Goal: Transaction & Acquisition: Purchase product/service

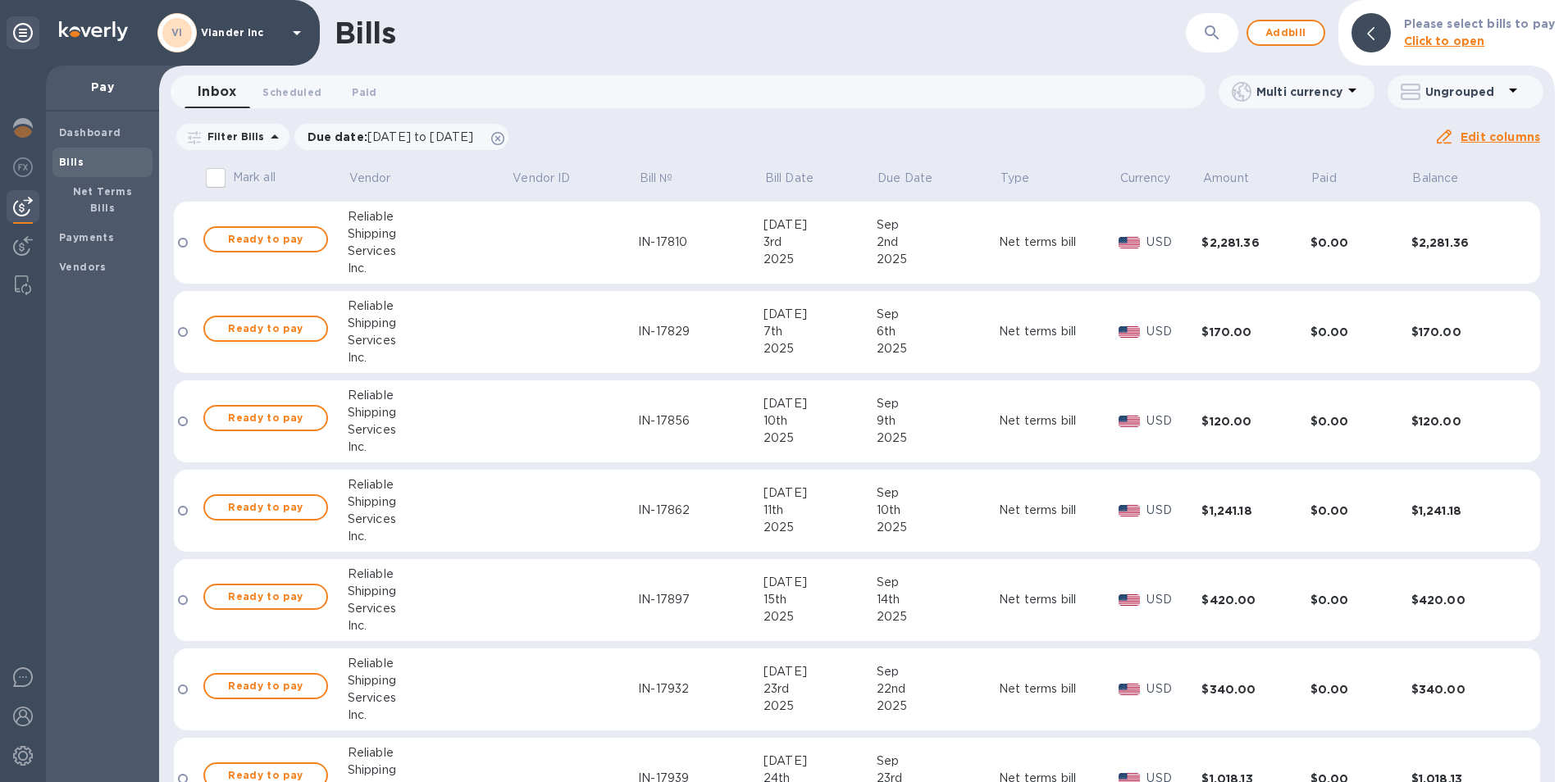
click at [296, 33] on icon at bounding box center [296, 33] width 8 height 4
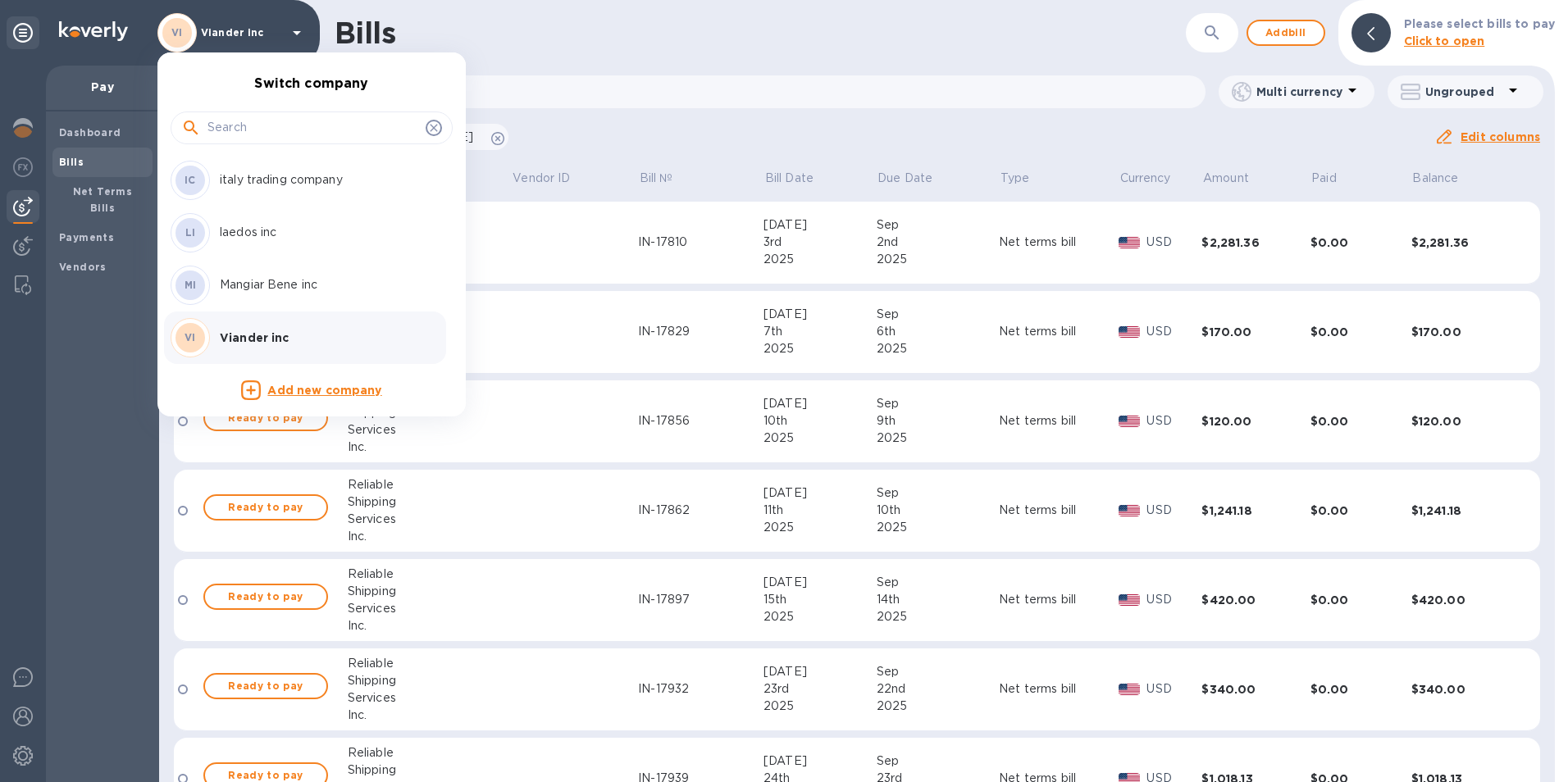
click at [386, 673] on div at bounding box center [784, 391] width 1568 height 782
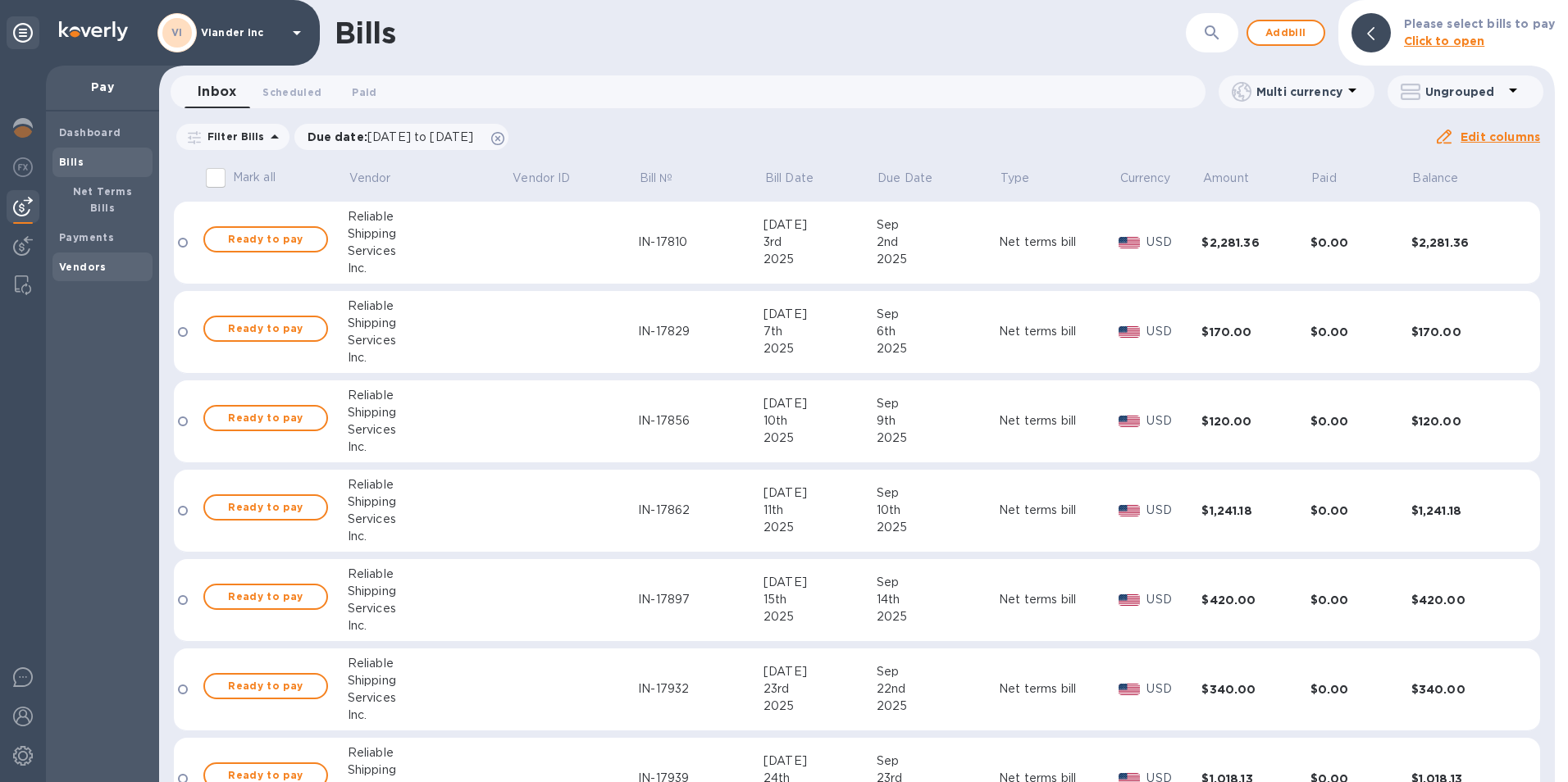
click at [77, 261] on b "Vendors" at bounding box center [83, 267] width 47 height 12
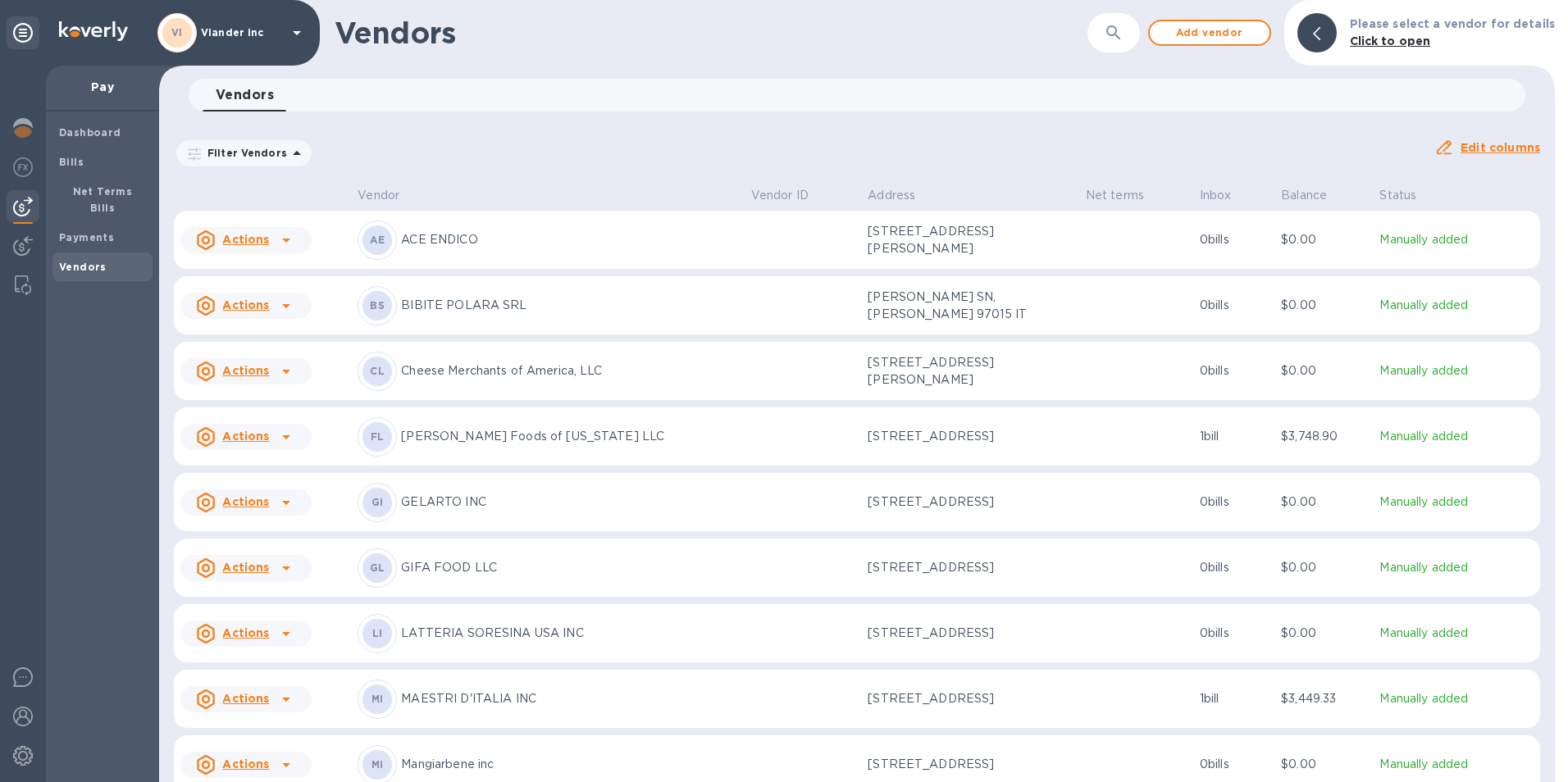
click at [280, 238] on icon at bounding box center [286, 240] width 20 height 20
click at [276, 305] on b "Add new bill" at bounding box center [265, 306] width 76 height 13
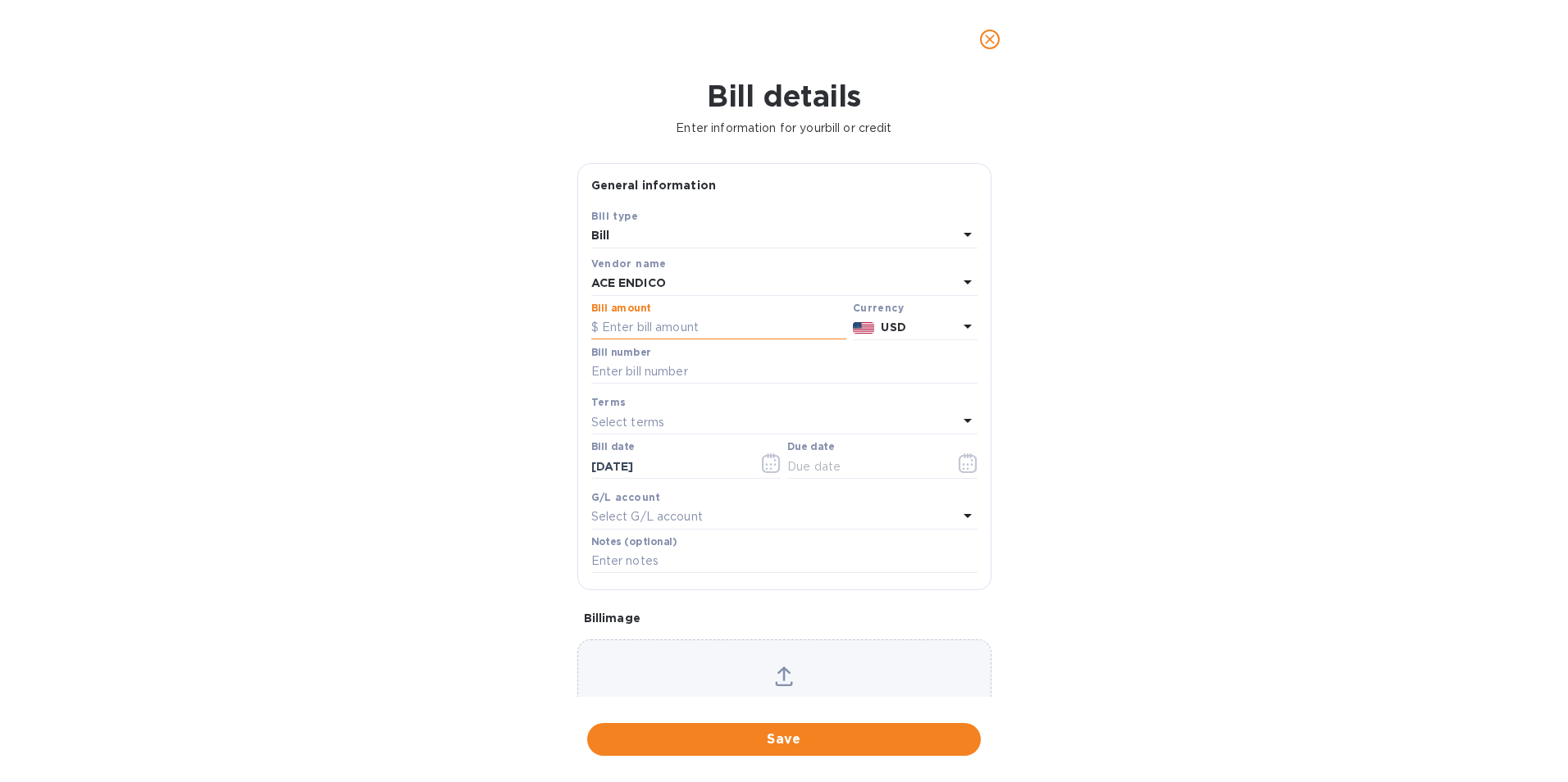
click at [618, 325] on input "text" at bounding box center [719, 328] width 255 height 24
type input "940,594"
click at [607, 368] on input "text" at bounding box center [785, 372] width 386 height 24
drag, startPoint x: 658, startPoint y: 326, endPoint x: 604, endPoint y: 319, distance: 54.5
click at [604, 319] on input "940,594" at bounding box center [724, 328] width 244 height 24
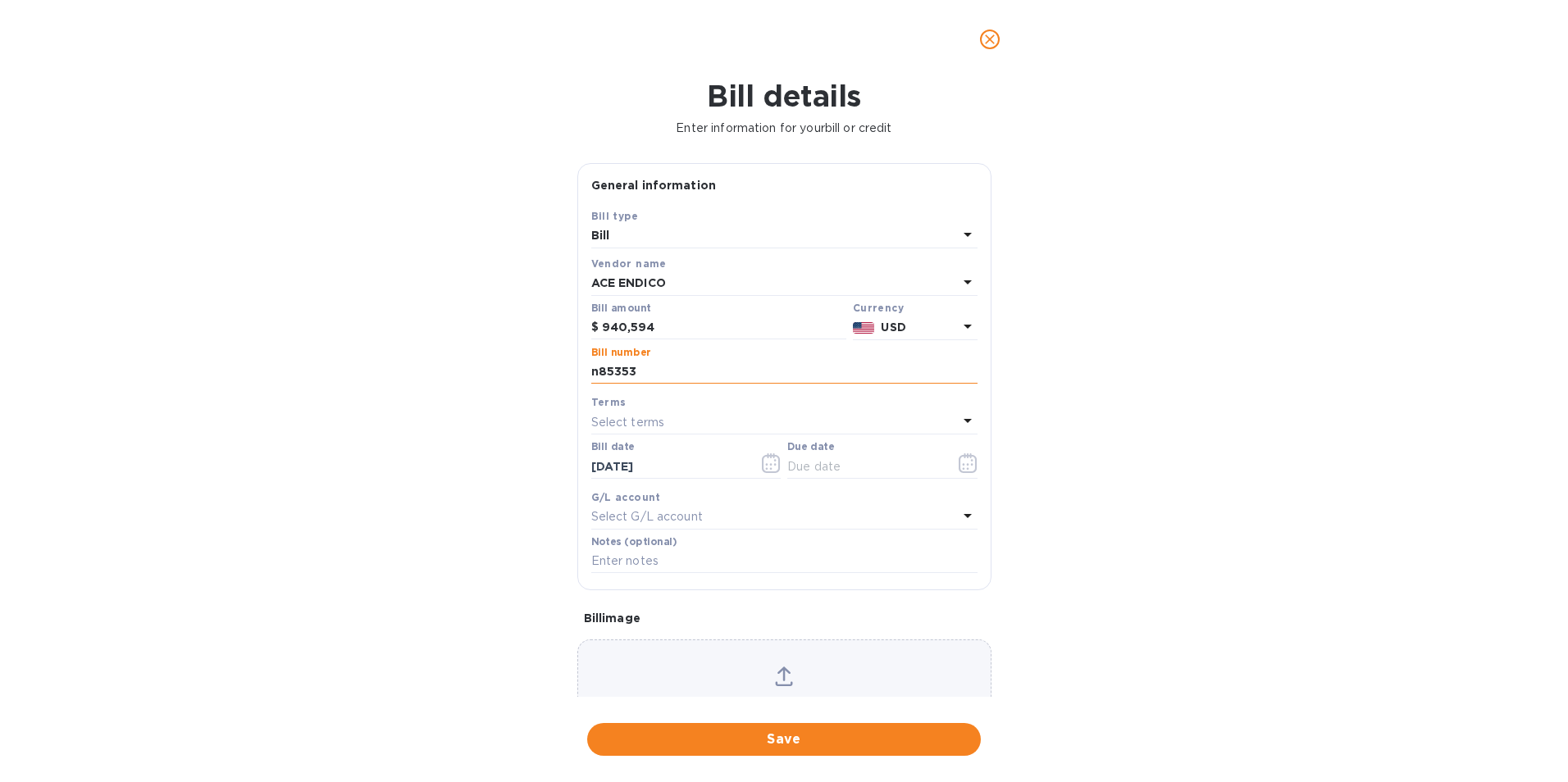
click at [656, 371] on input "n85353" at bounding box center [785, 372] width 386 height 24
type input "n85353 n45225"
drag, startPoint x: 665, startPoint y: 327, endPoint x: 600, endPoint y: 335, distance: 65.5
click at [600, 335] on div "$ 940,594" at bounding box center [719, 328] width 255 height 24
click at [769, 466] on icon "button" at bounding box center [771, 463] width 19 height 20
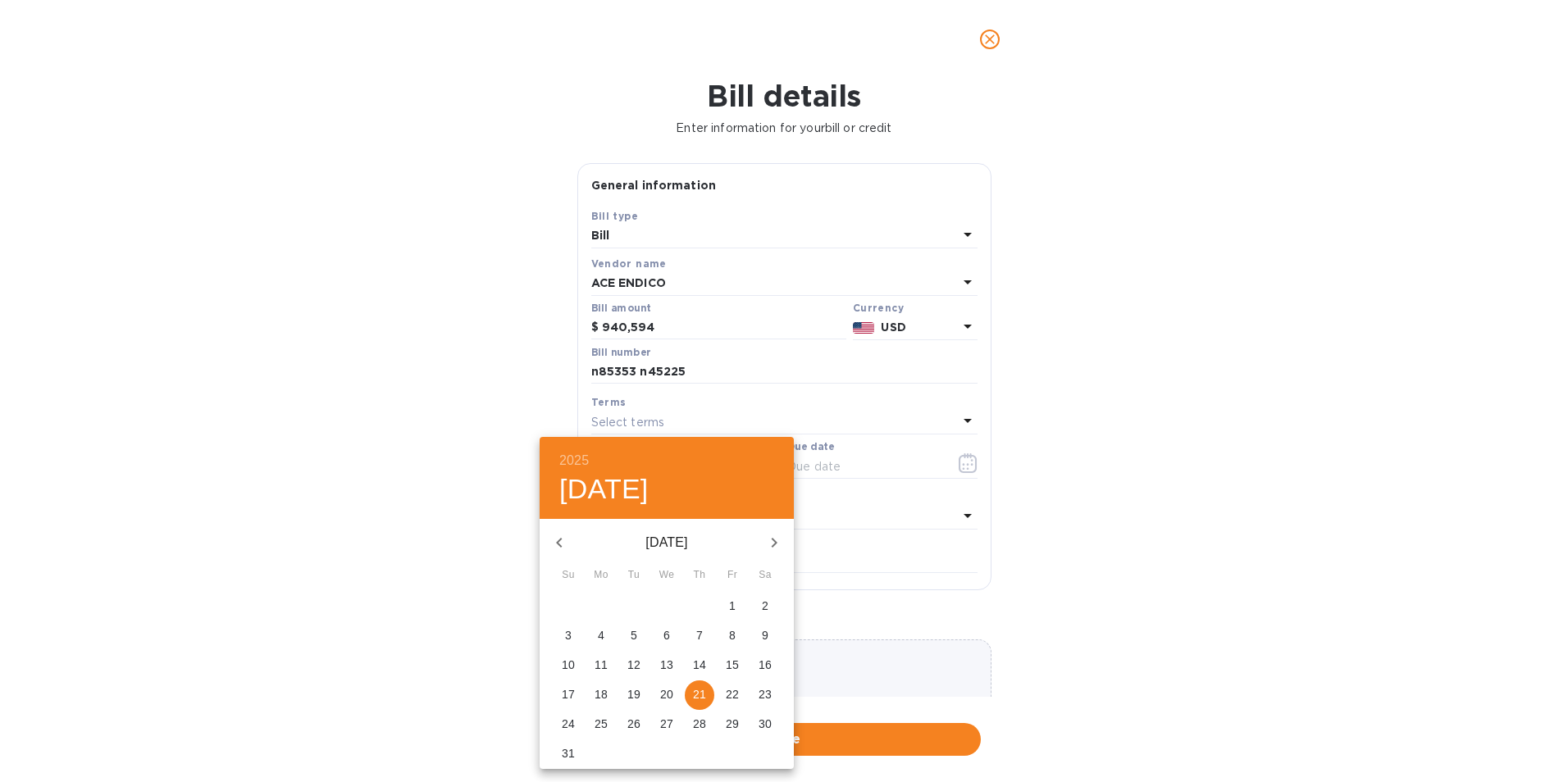
click at [561, 543] on icon "button" at bounding box center [559, 542] width 20 height 20
click at [631, 634] on p "8" at bounding box center [634, 636] width 7 height 17
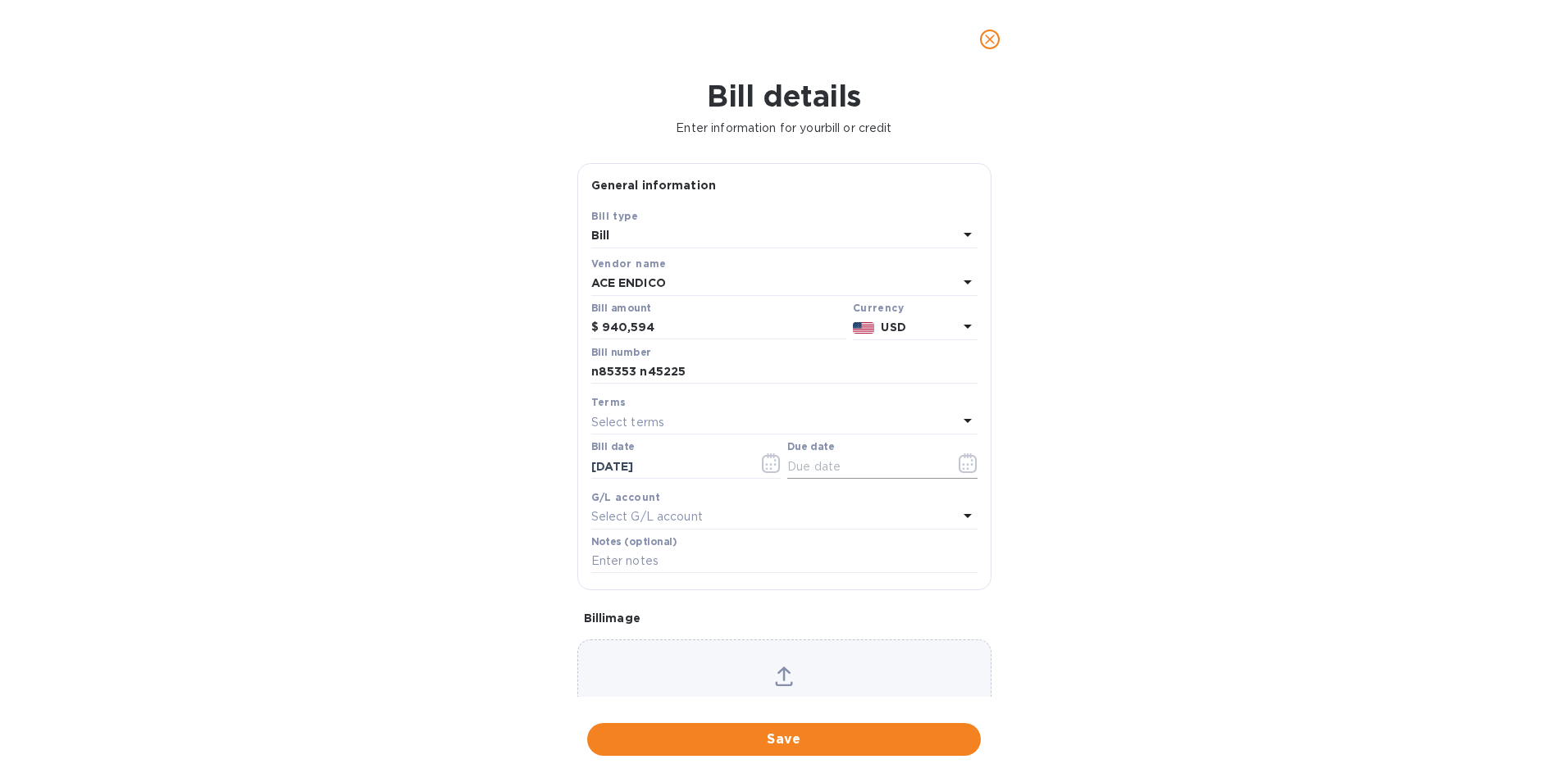
click at [959, 462] on icon "button" at bounding box center [968, 463] width 19 height 20
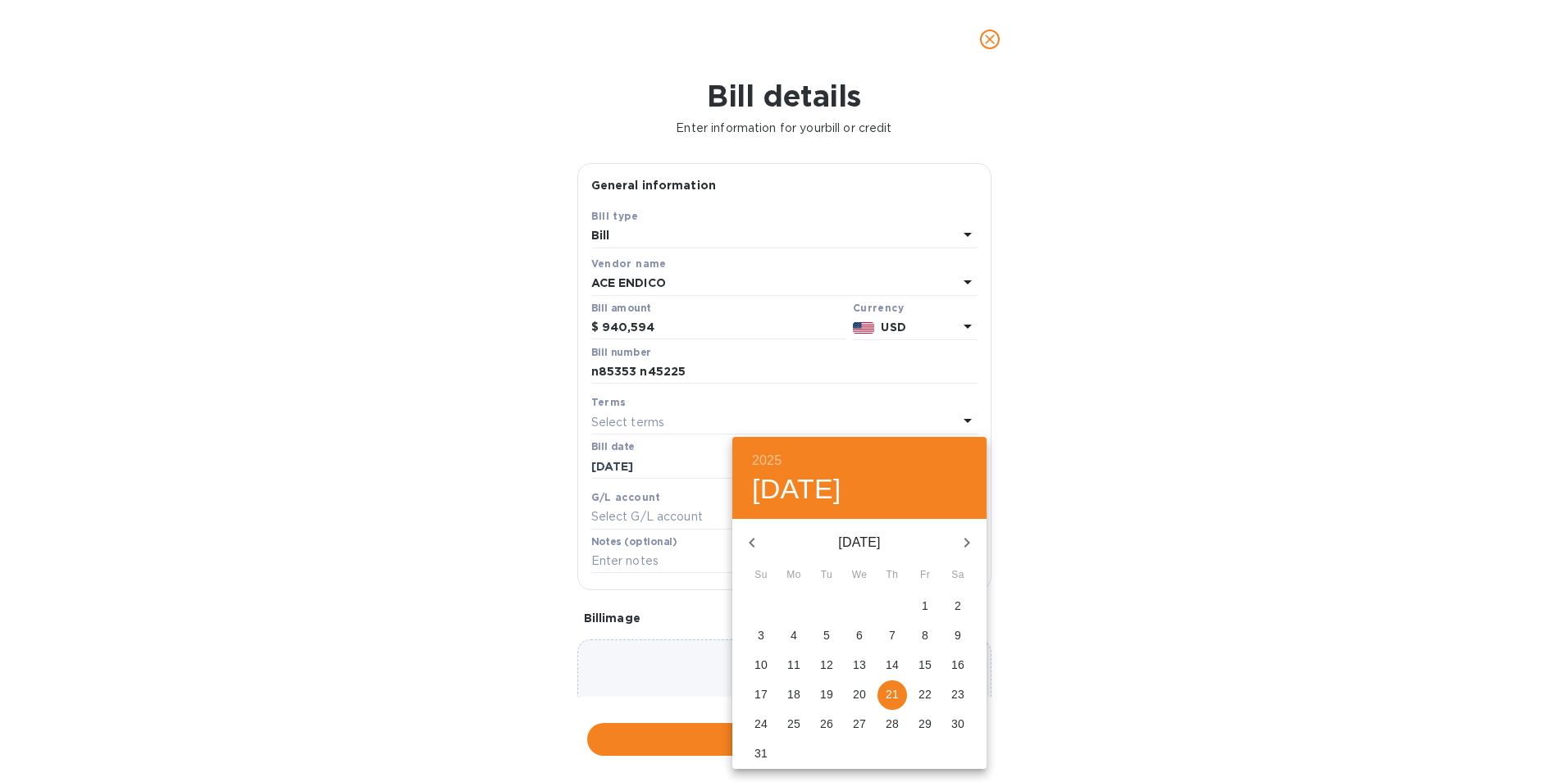
click at [673, 465] on div at bounding box center [784, 391] width 1568 height 782
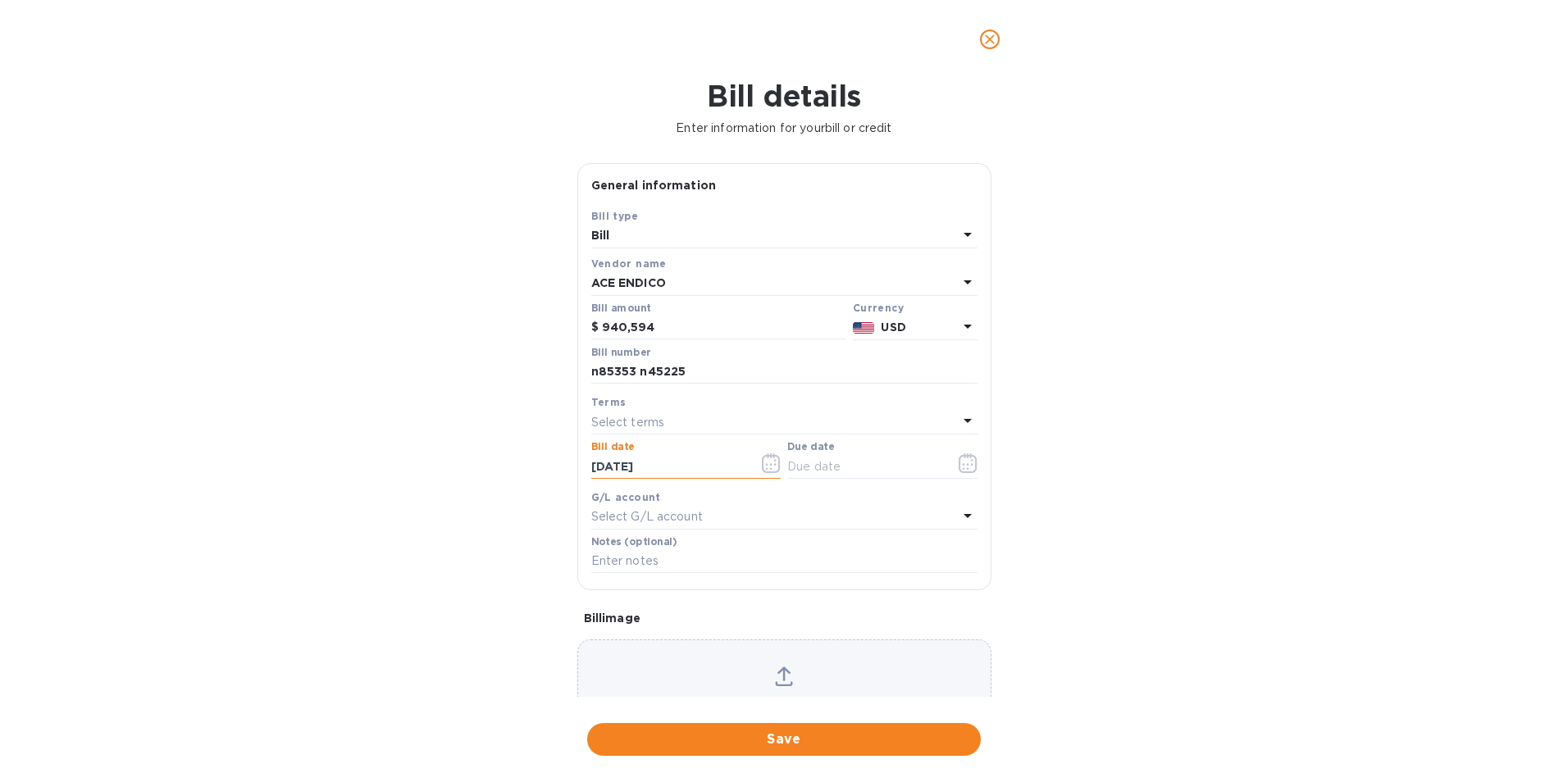
click at [650, 465] on input "[DATE]" at bounding box center [669, 466] width 155 height 24
click at [762, 467] on icon "button" at bounding box center [771, 463] width 19 height 20
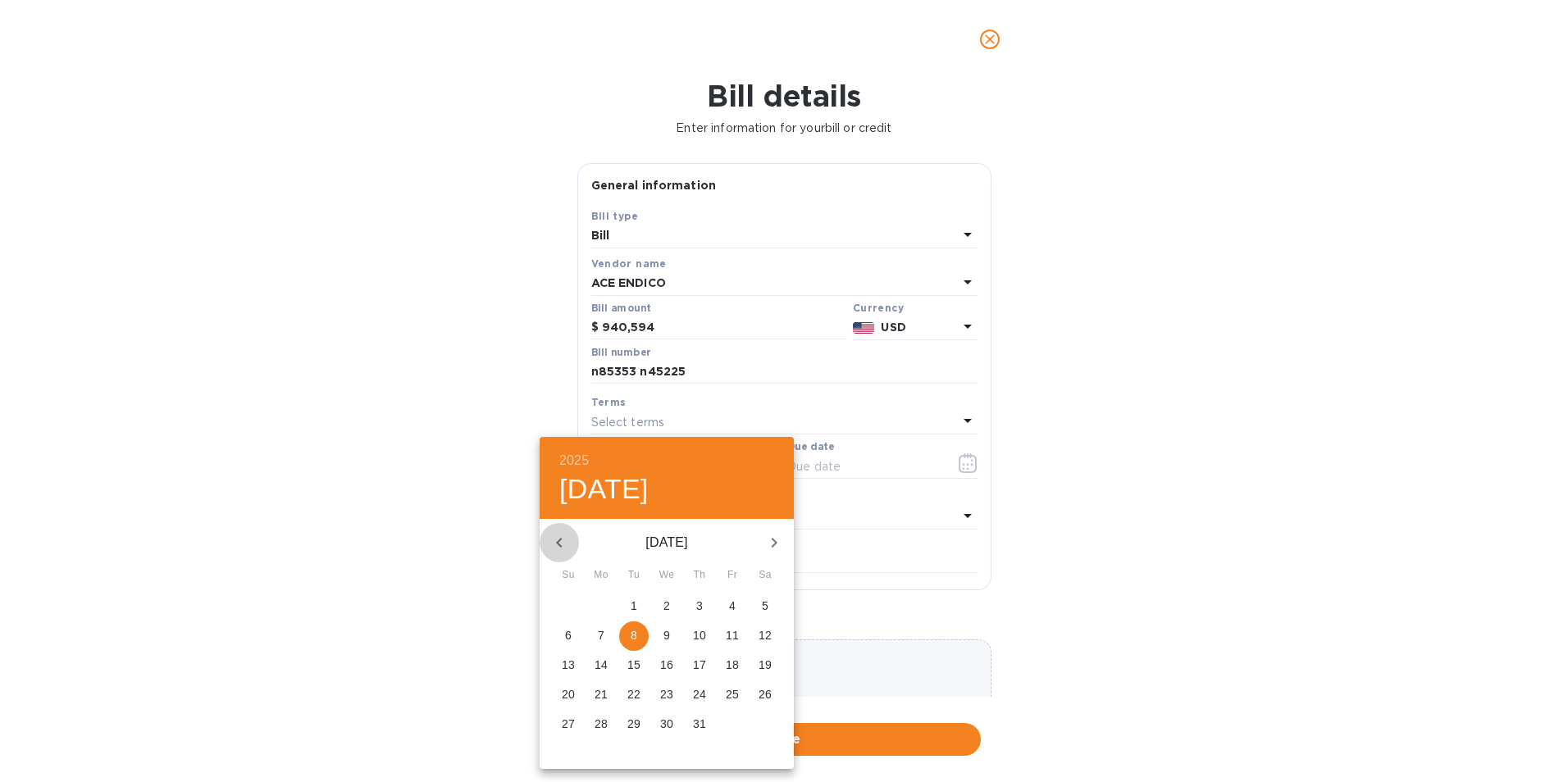
click at [559, 539] on icon "button" at bounding box center [559, 542] width 20 height 20
click at [631, 694] on p "24" at bounding box center [634, 695] width 13 height 17
type input "[DATE]"
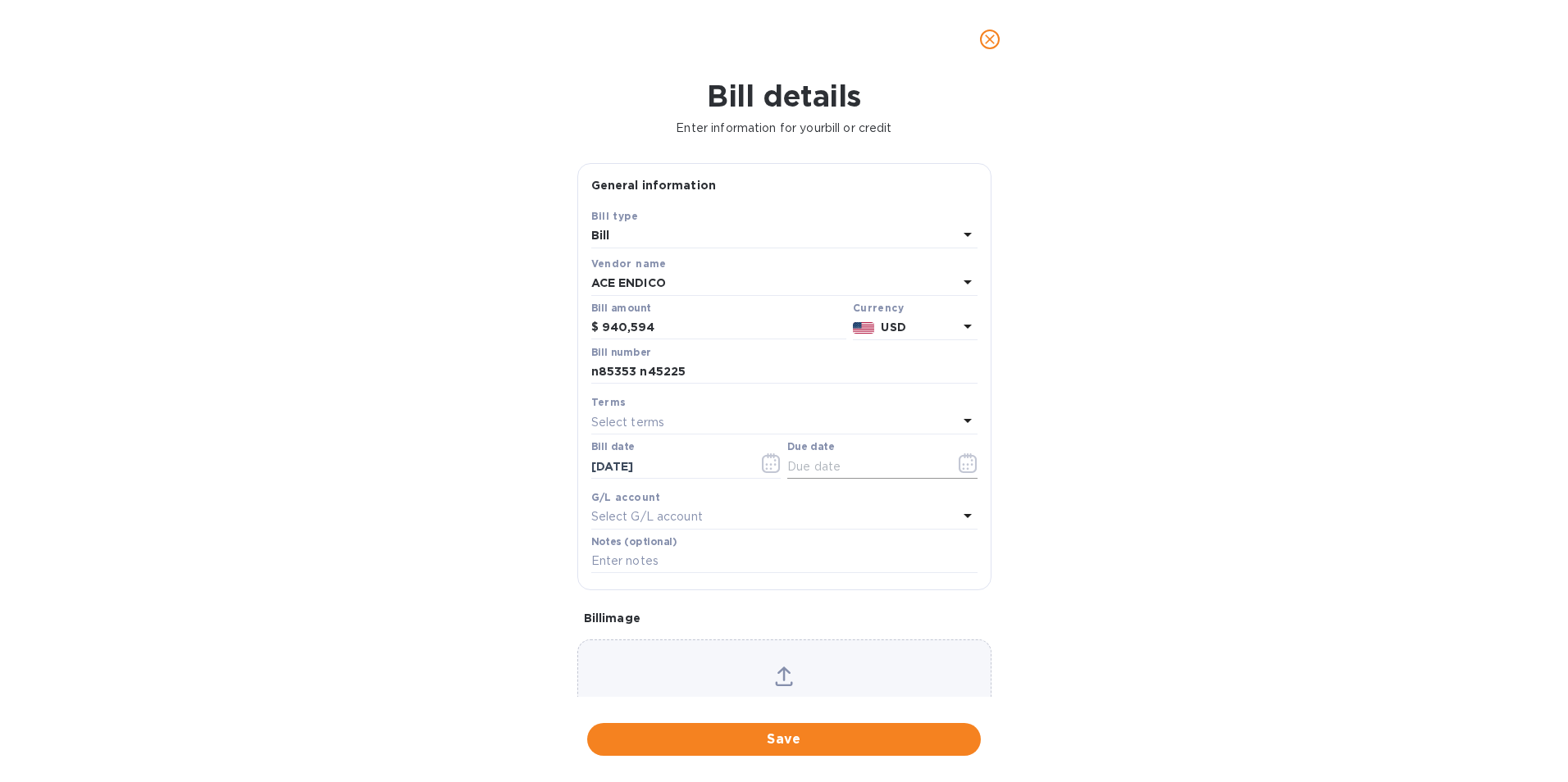
click at [964, 466] on icon "button" at bounding box center [968, 463] width 19 height 20
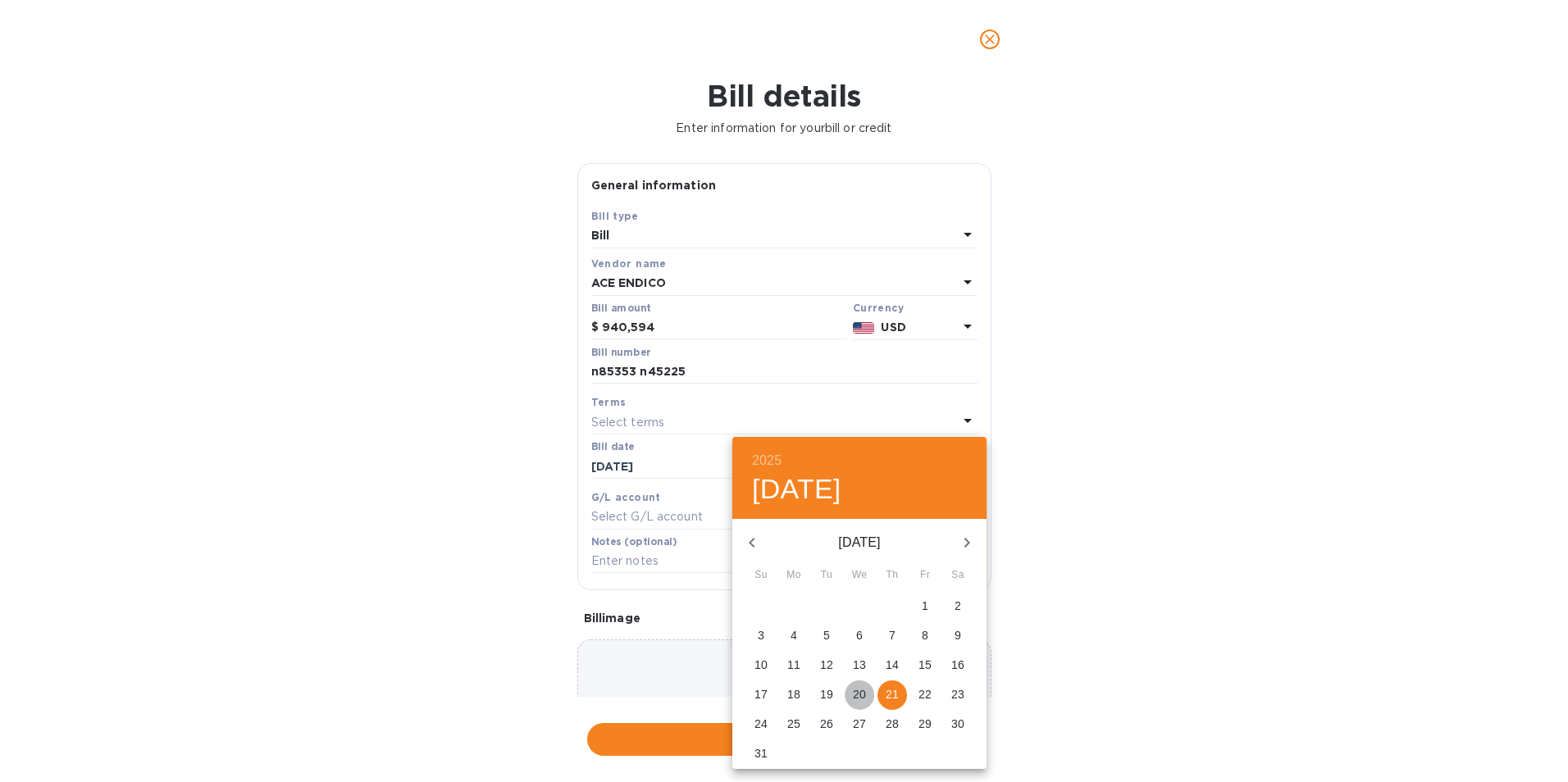
click at [865, 693] on p "20" at bounding box center [859, 695] width 13 height 17
type input "[DATE]"
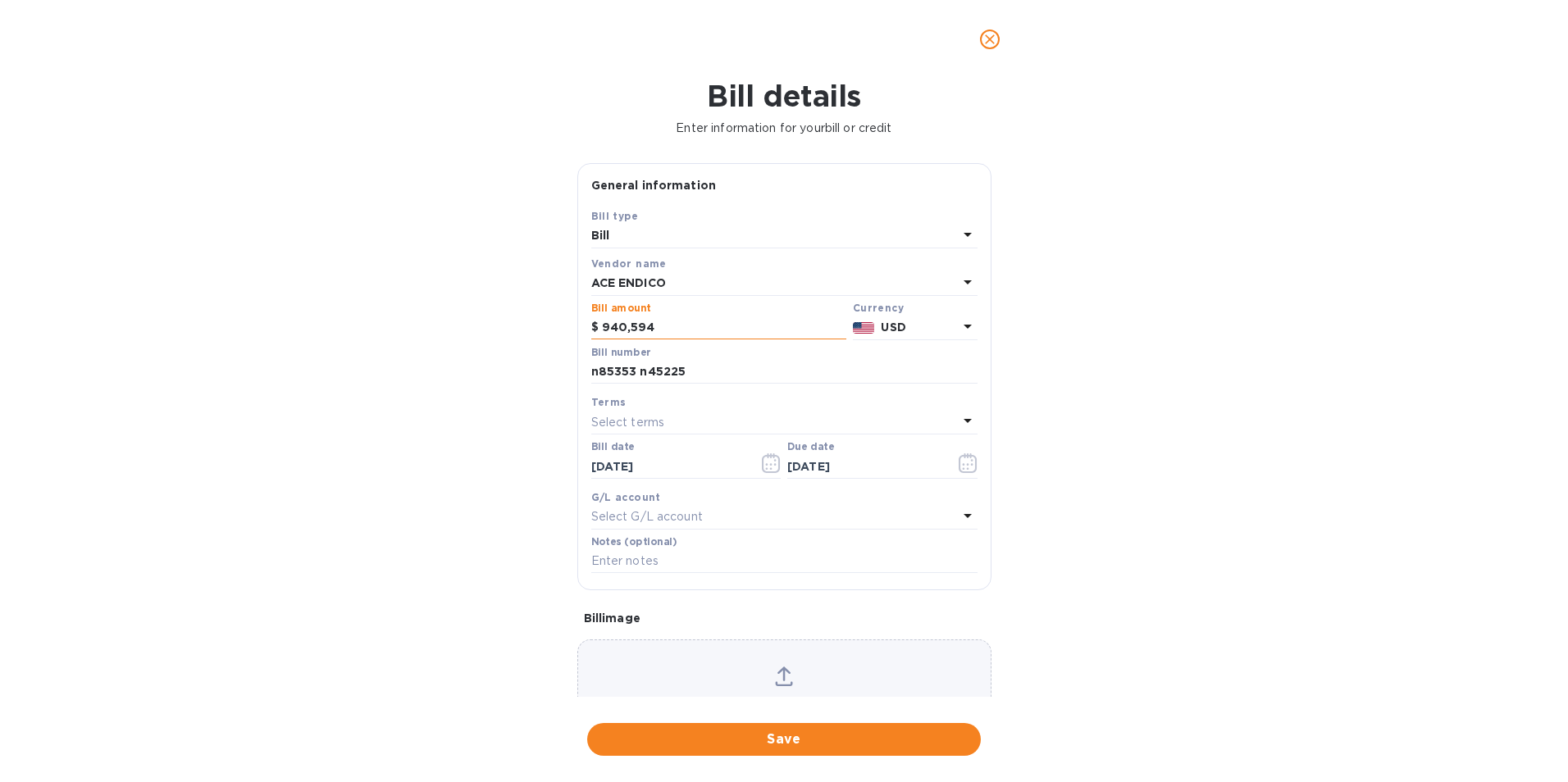
drag, startPoint x: 661, startPoint y: 327, endPoint x: 591, endPoint y: 327, distance: 70.0
click at [592, 327] on div "$ 940,594" at bounding box center [719, 328] width 255 height 24
type input "10,157.78"
click at [718, 415] on div "Select terms" at bounding box center [775, 422] width 367 height 23
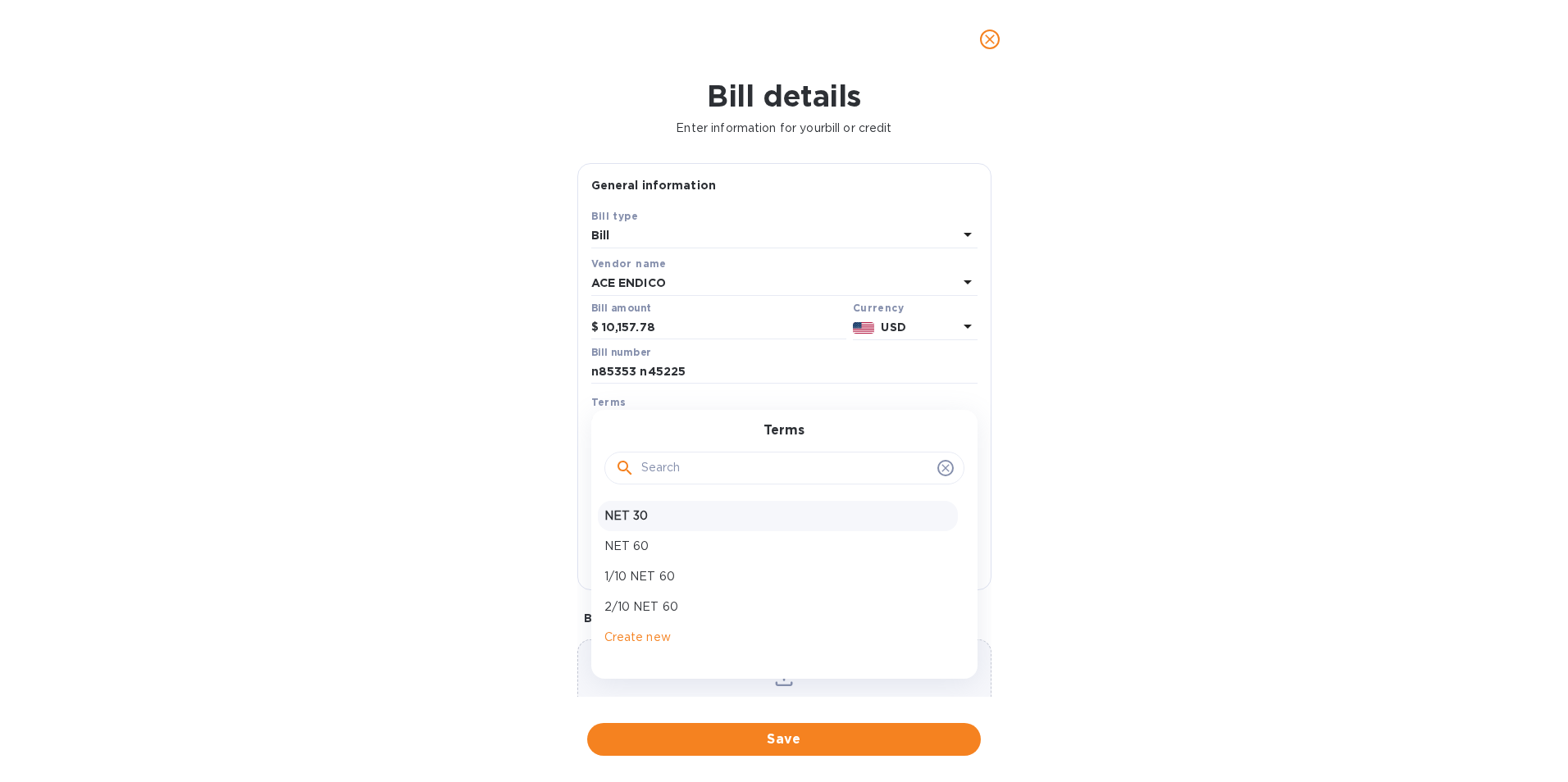
click at [666, 520] on p "NET 30" at bounding box center [778, 516] width 347 height 18
type input "[DATE]"
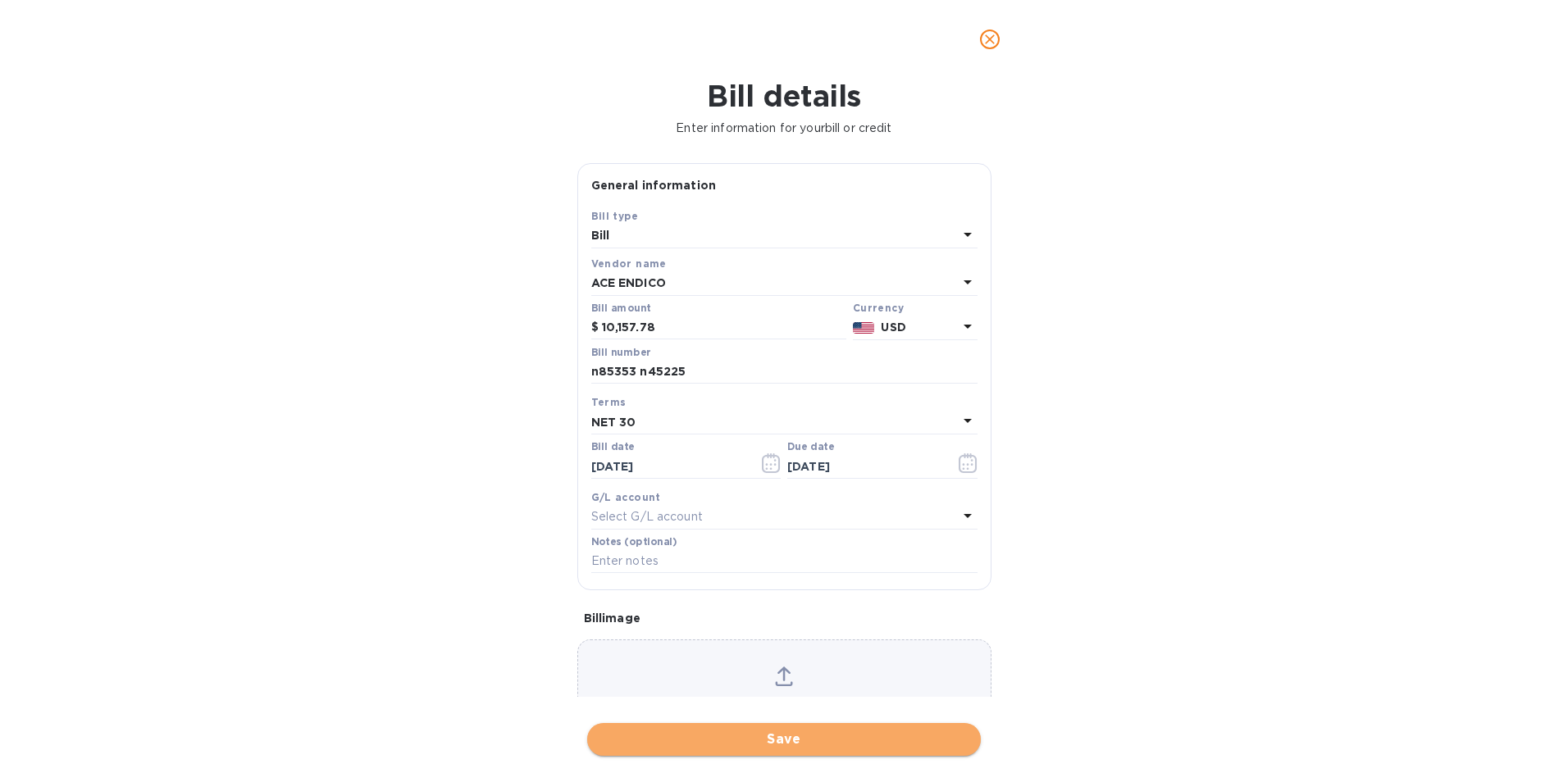
click at [792, 745] on span "Save" at bounding box center [784, 739] width 368 height 20
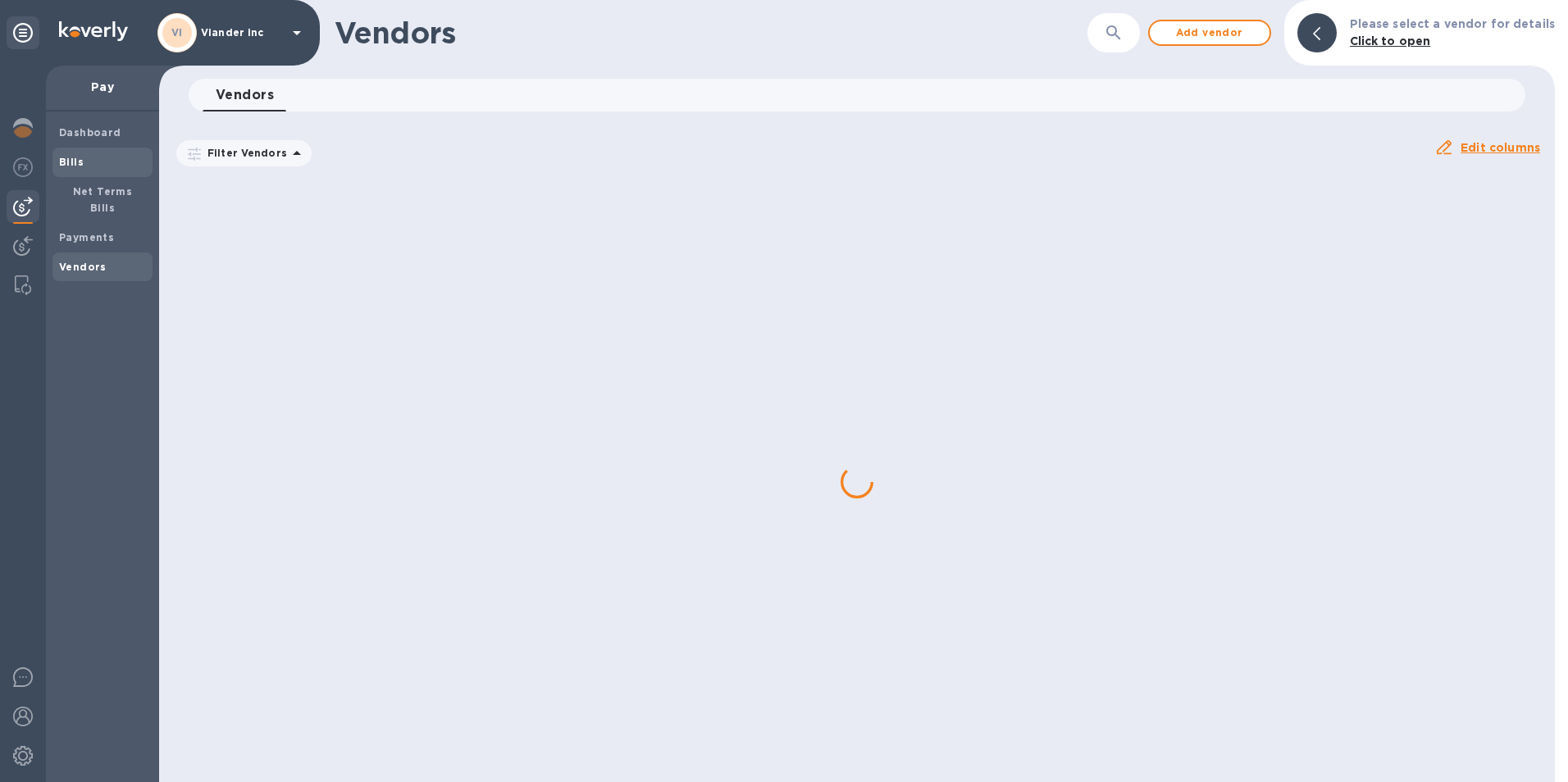
click at [67, 158] on b "Bills" at bounding box center [72, 162] width 24 height 12
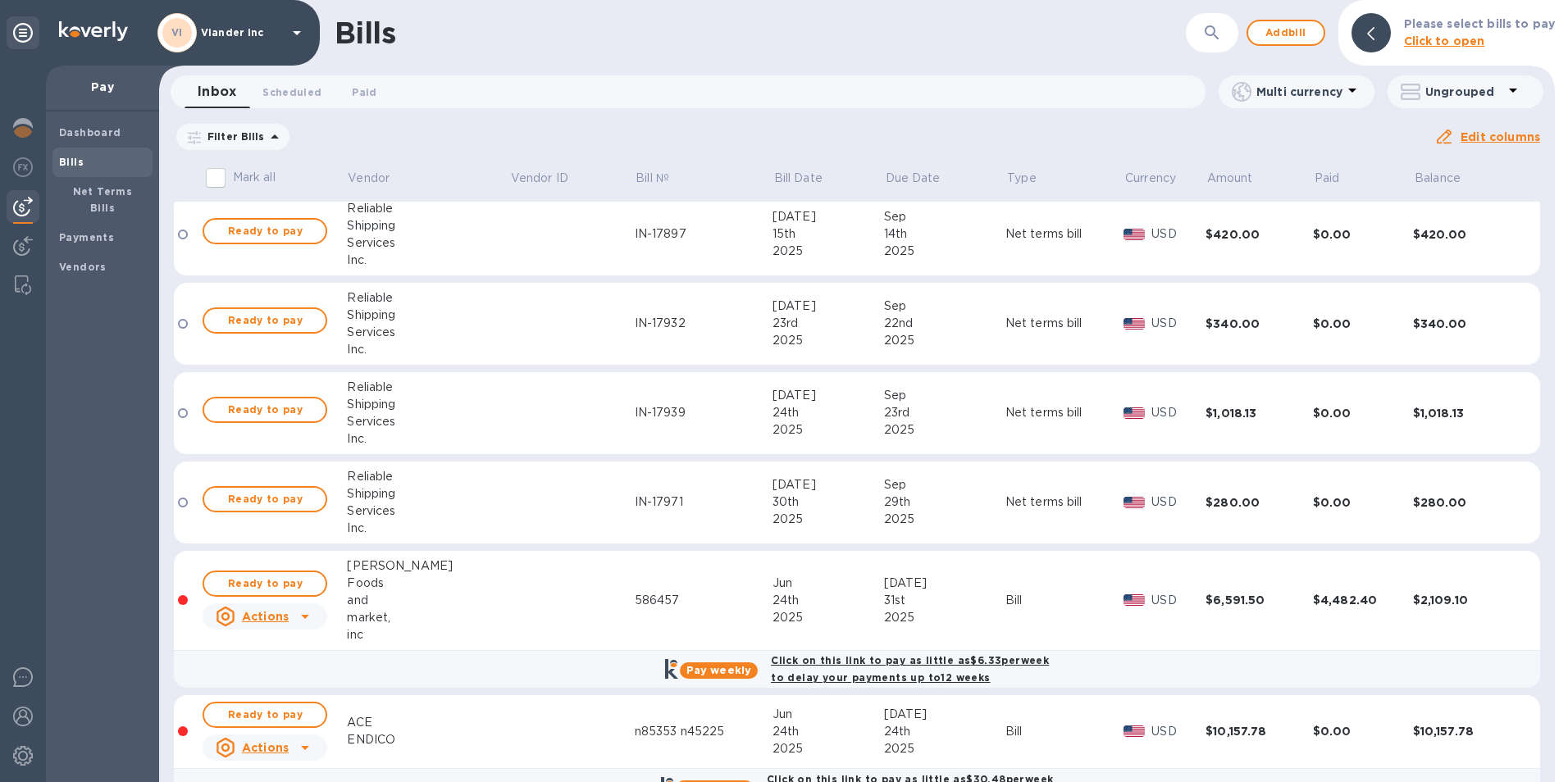
scroll to position [411, 0]
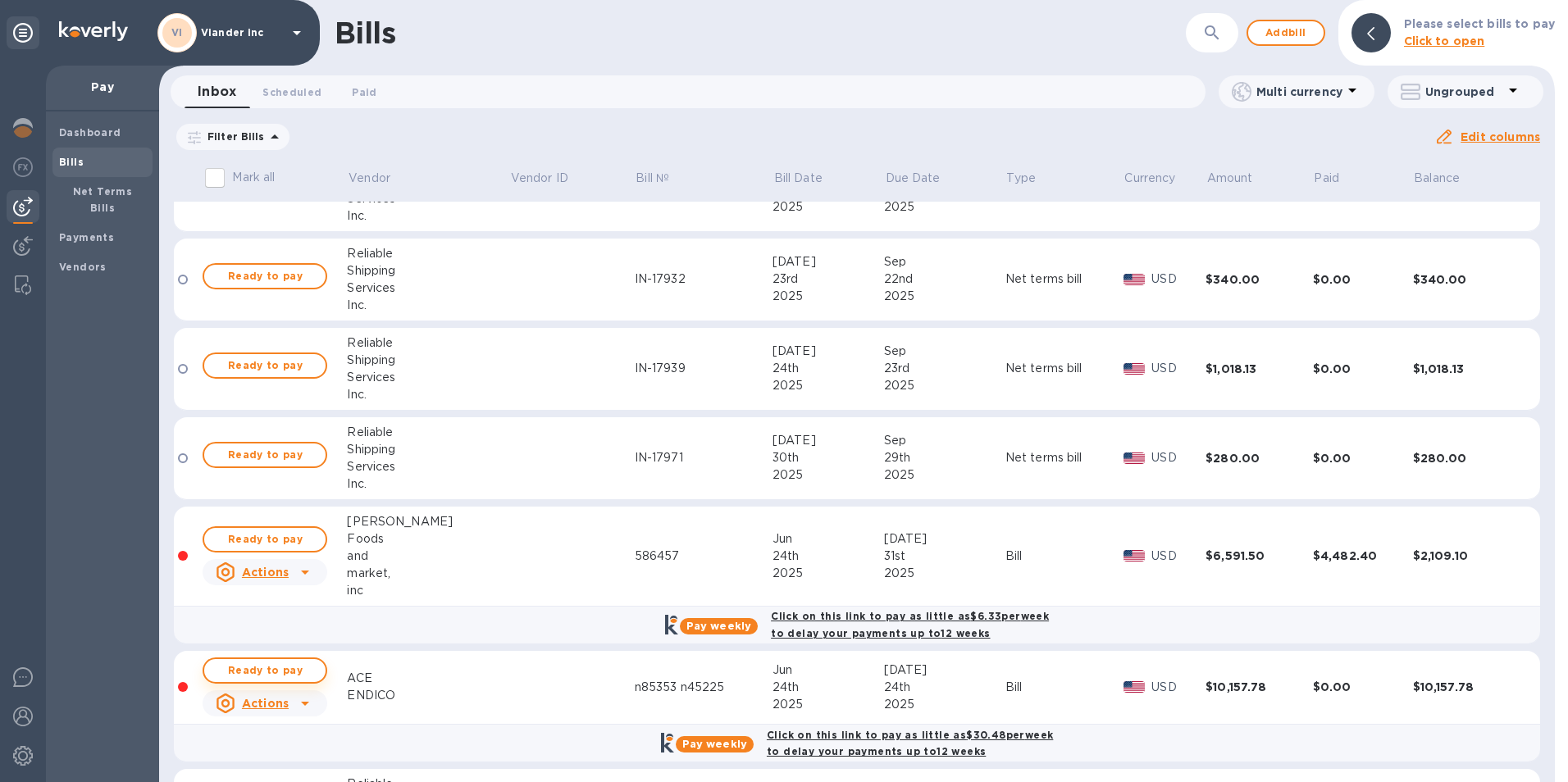
click at [281, 668] on span "Ready to pay" at bounding box center [265, 671] width 95 height 20
click at [705, 740] on b "Pay weekly" at bounding box center [715, 744] width 65 height 12
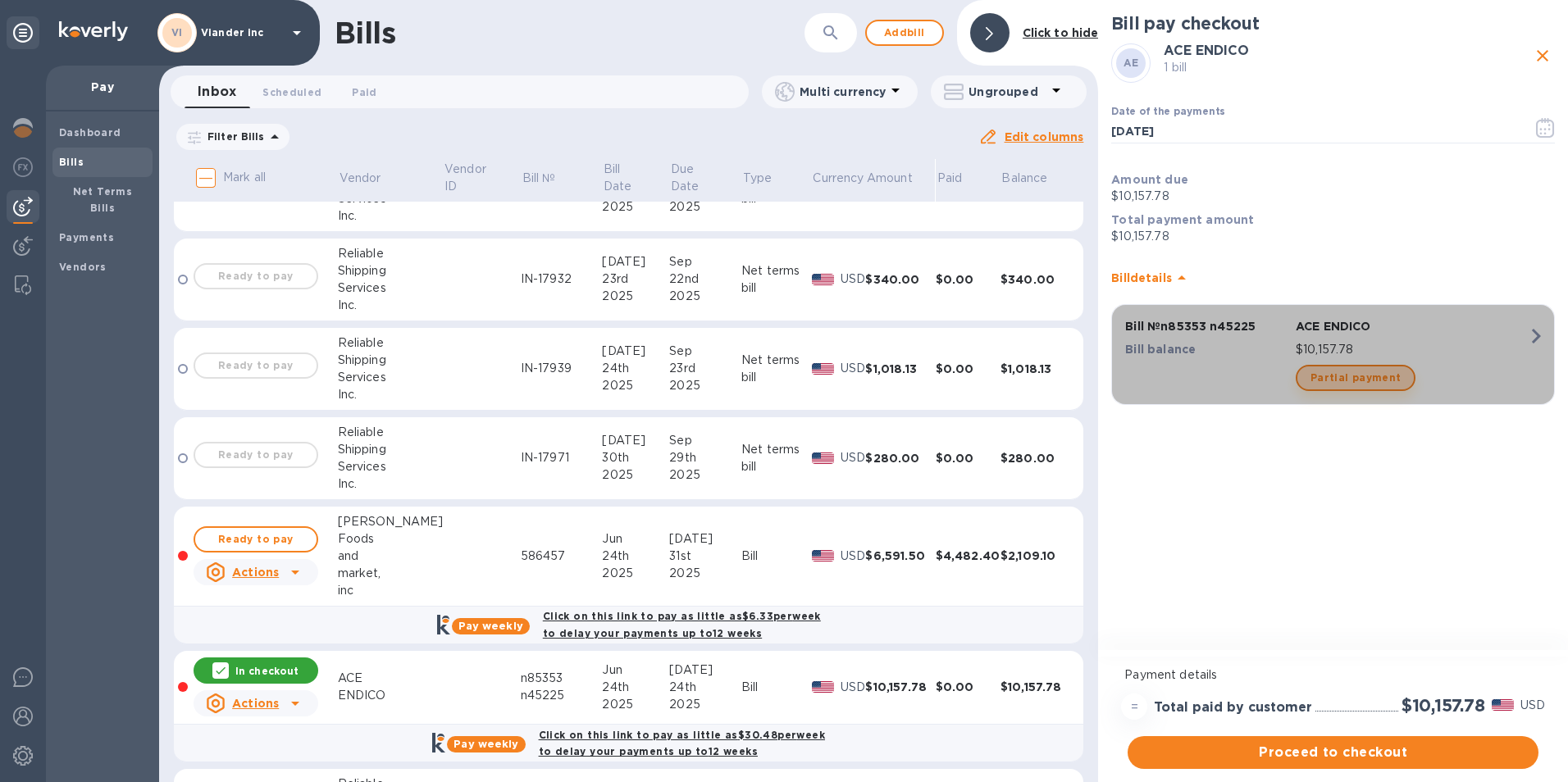
click at [1365, 382] on span "Partial payment" at bounding box center [1355, 377] width 90 height 20
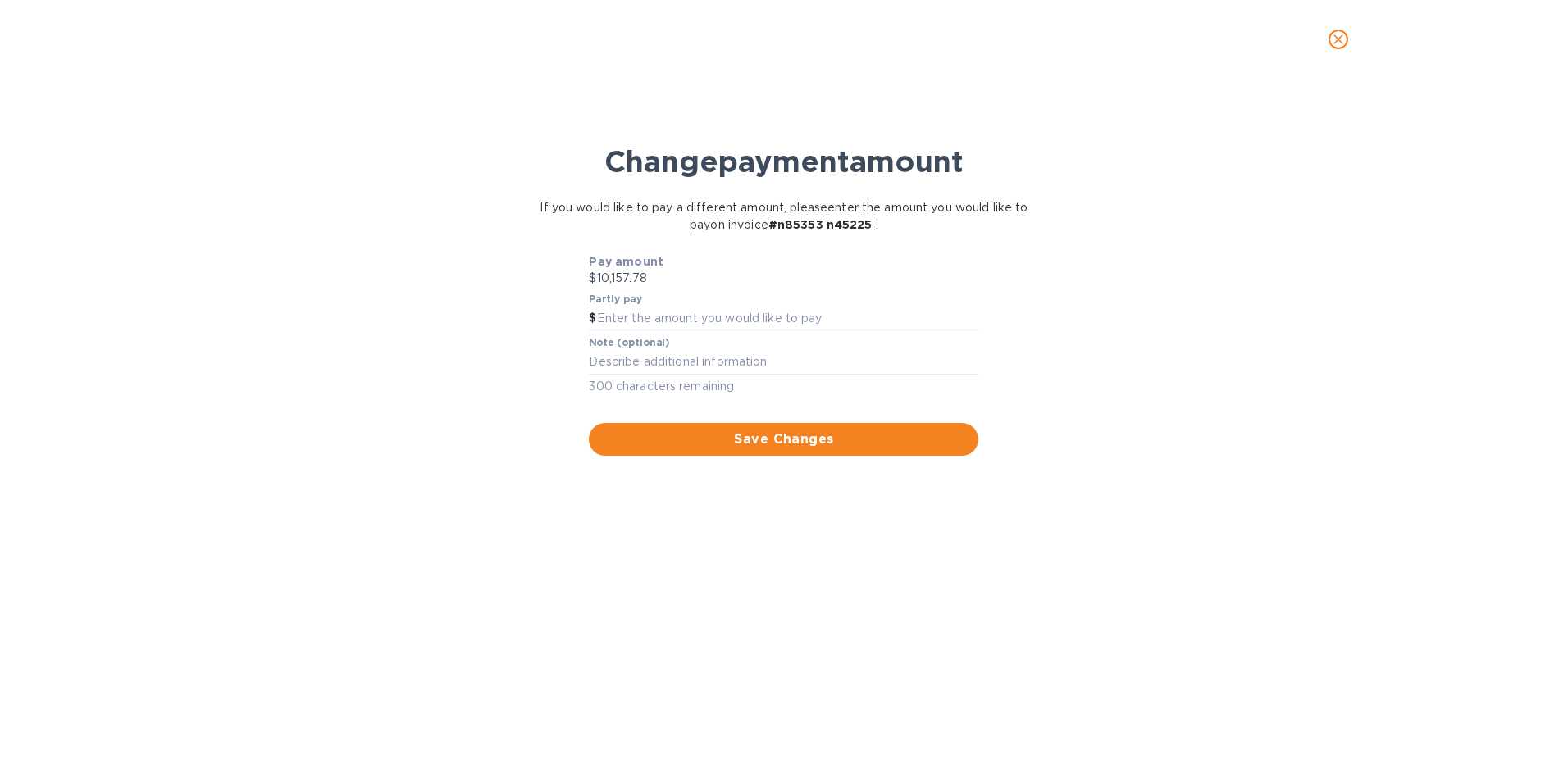
click at [1341, 39] on icon "close" at bounding box center [1339, 40] width 17 height 17
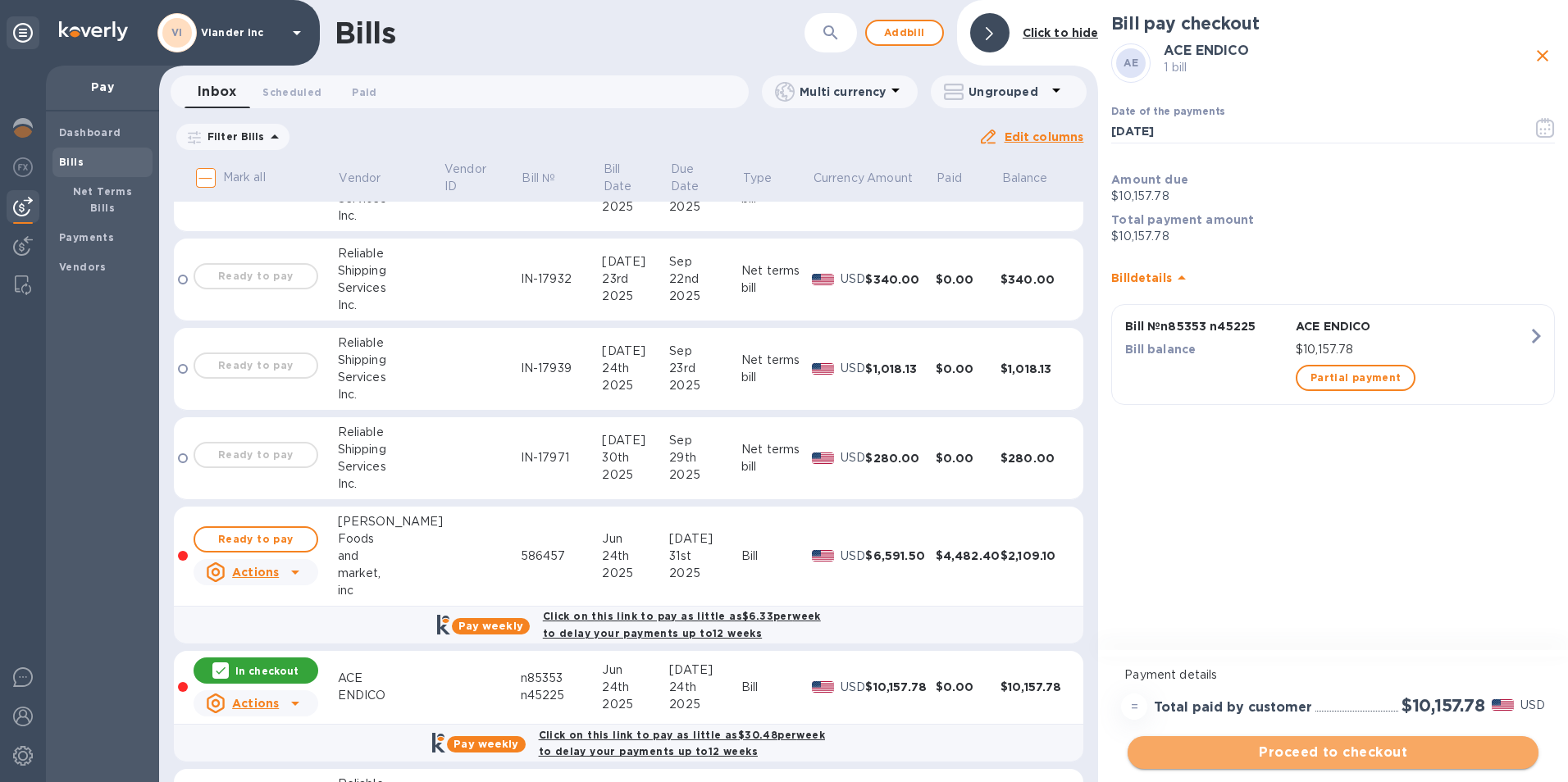
click at [1322, 747] on span "Proceed to checkout" at bounding box center [1333, 752] width 385 height 20
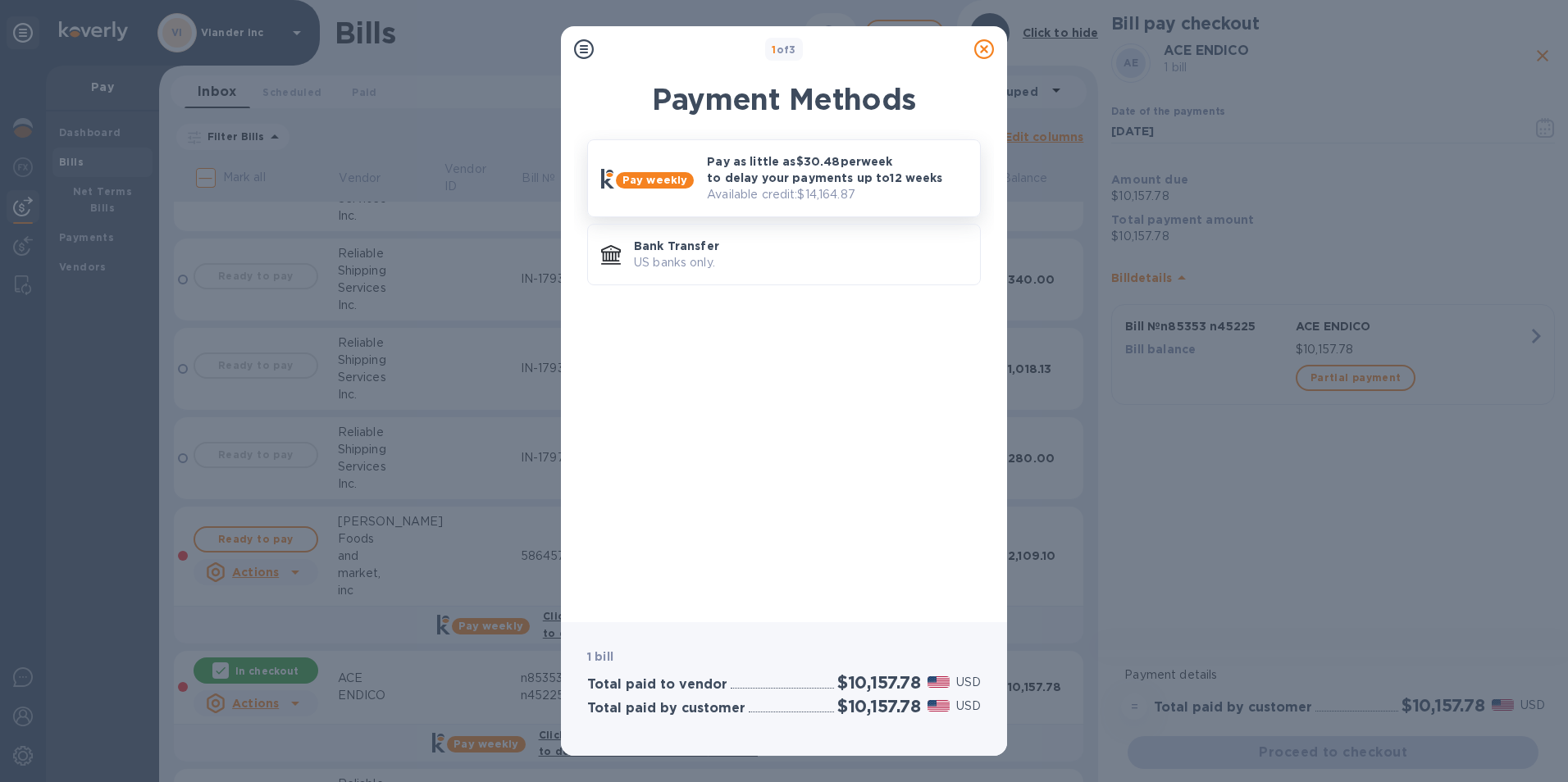
click at [769, 182] on p "Pay as little as $30.48 per week to delay your payments up to 12 weeks" at bounding box center [837, 169] width 260 height 33
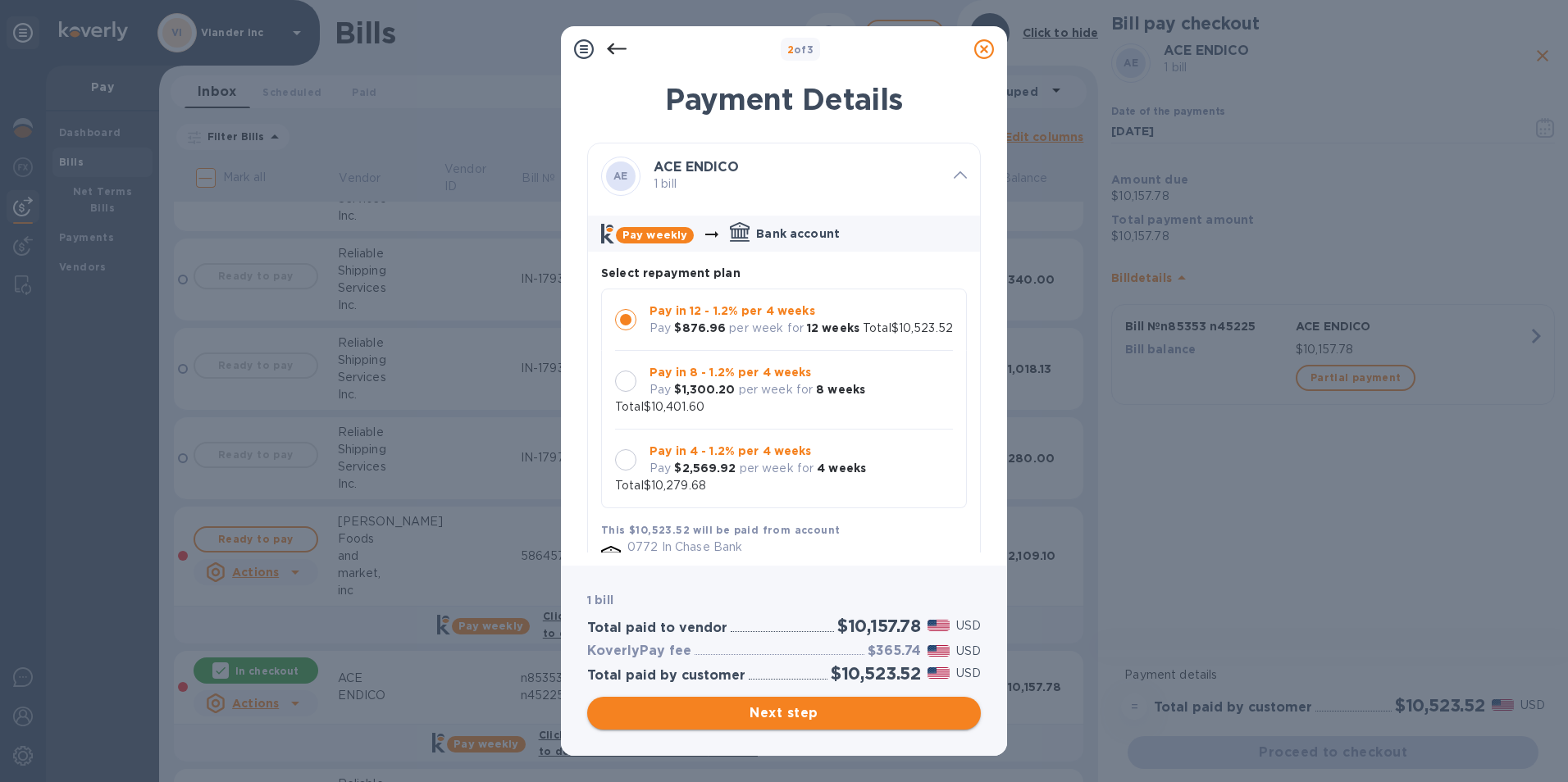
click at [791, 719] on span "Next step" at bounding box center [784, 713] width 368 height 20
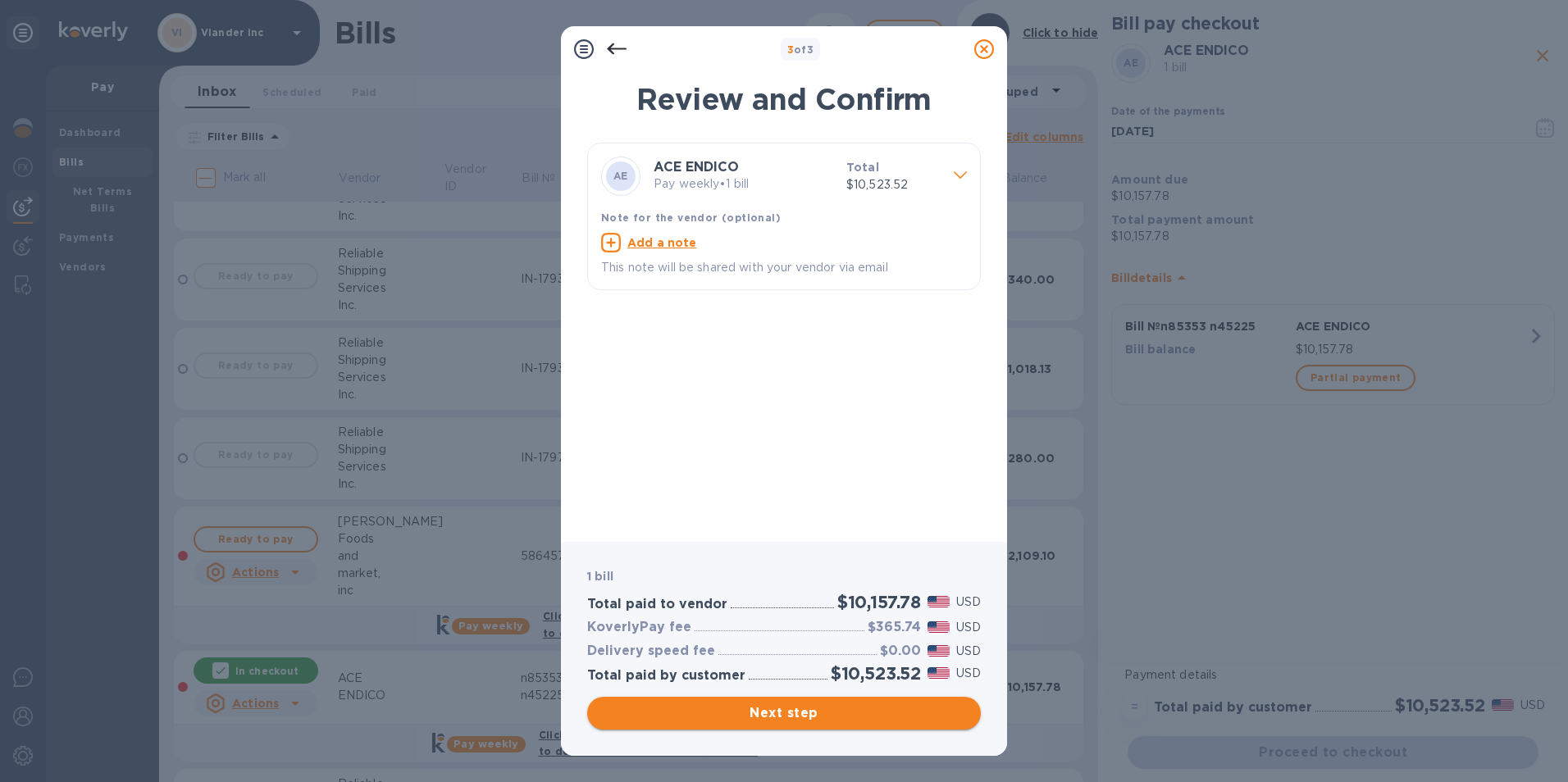
click at [790, 718] on span "Next step" at bounding box center [784, 713] width 368 height 20
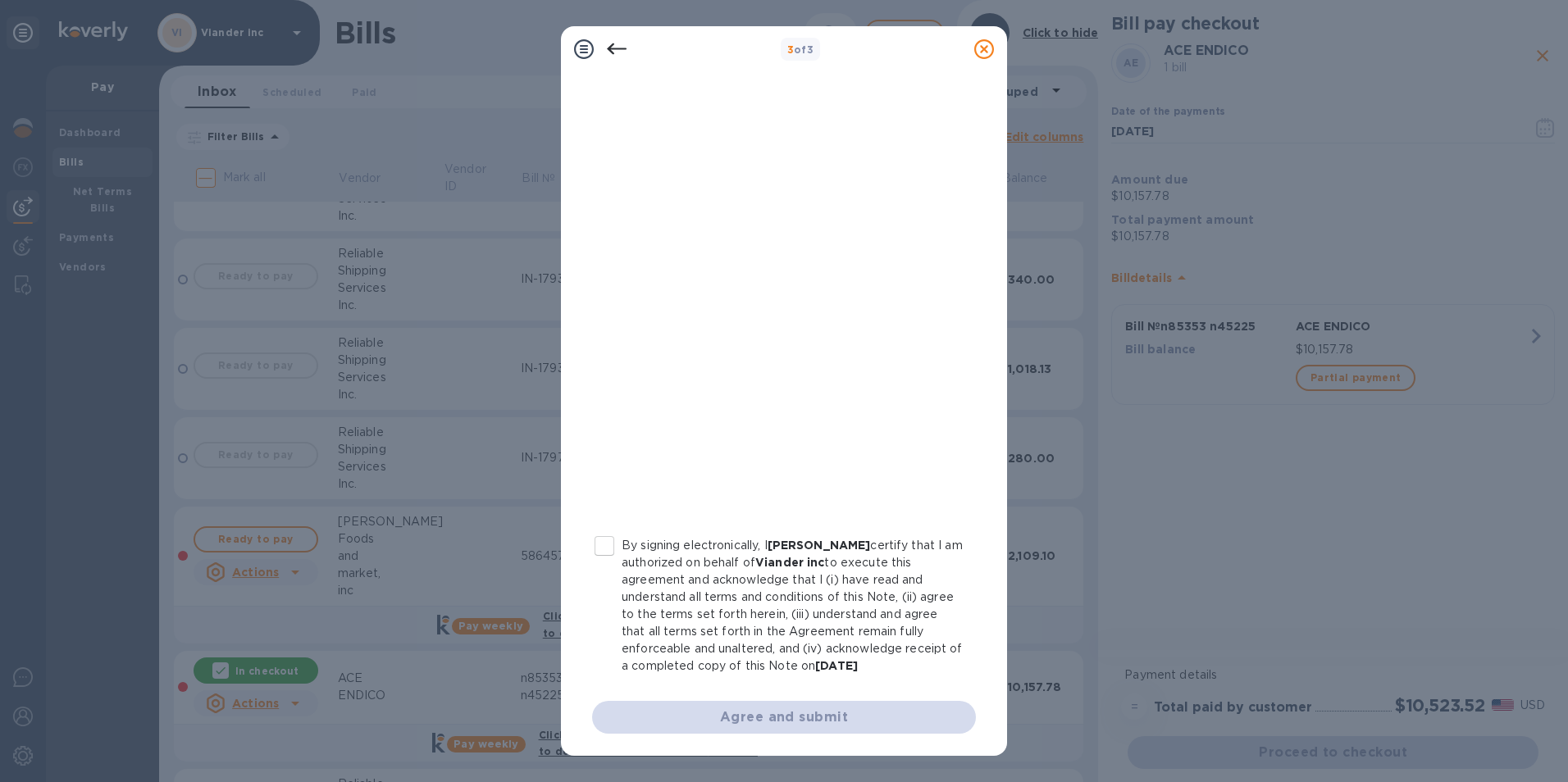
scroll to position [135, 0]
click at [607, 543] on input "By signing electronically, I [PERSON_NAME] certify that I am authorized on beha…" at bounding box center [604, 545] width 34 height 34
checkbox input "true"
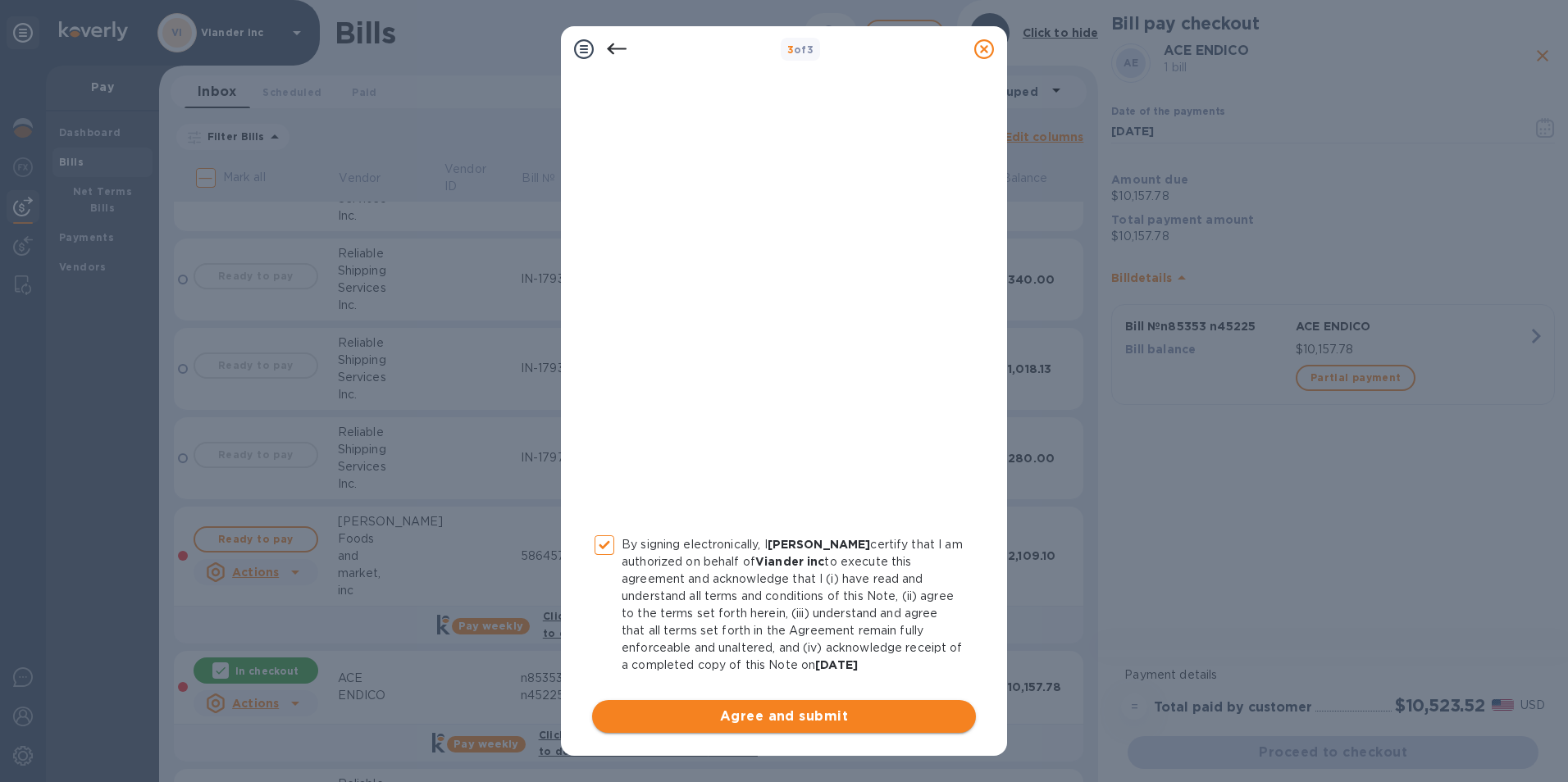
click at [778, 723] on span "Agree and submit" at bounding box center [784, 716] width 358 height 20
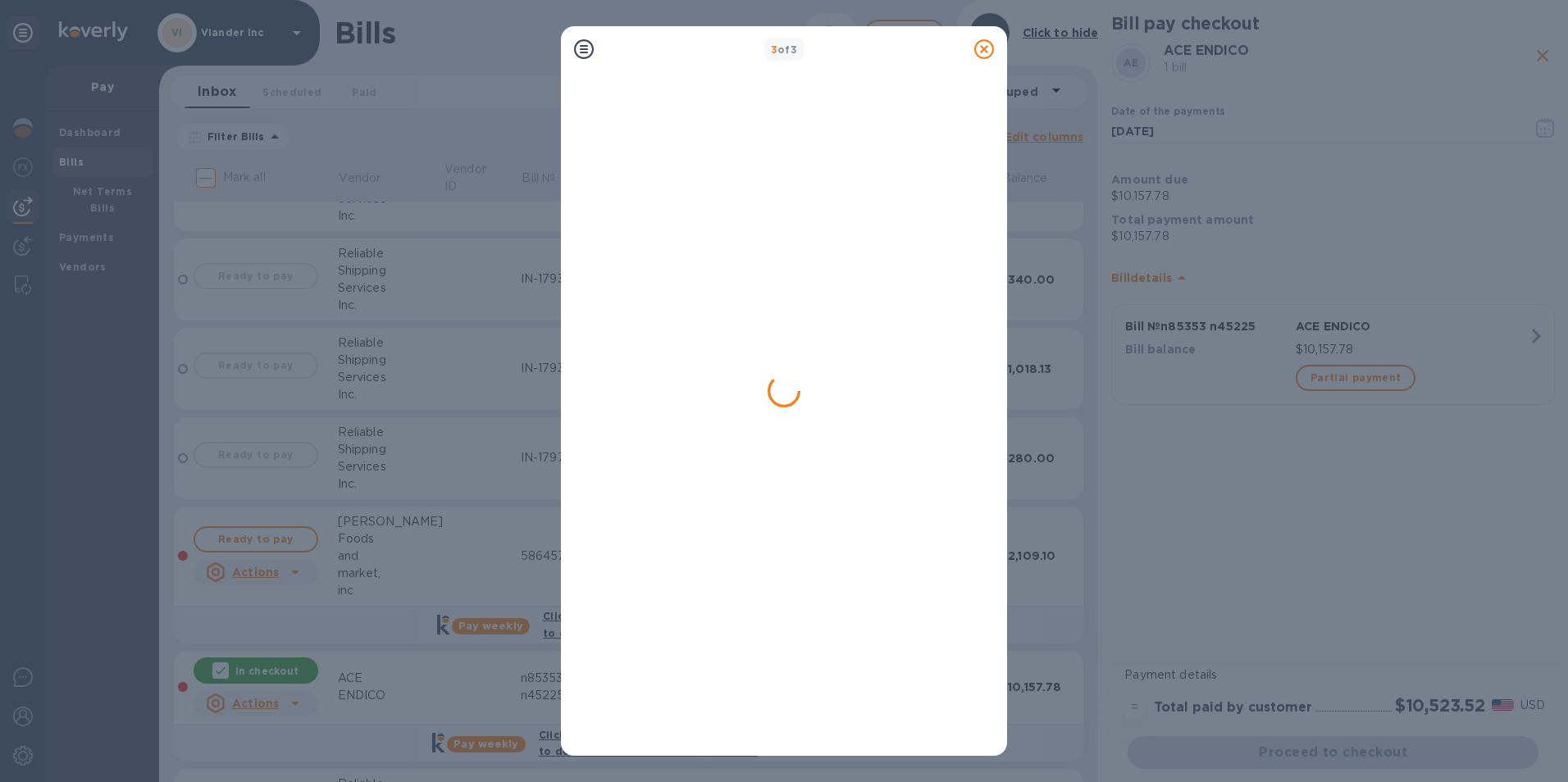
scroll to position [0, 0]
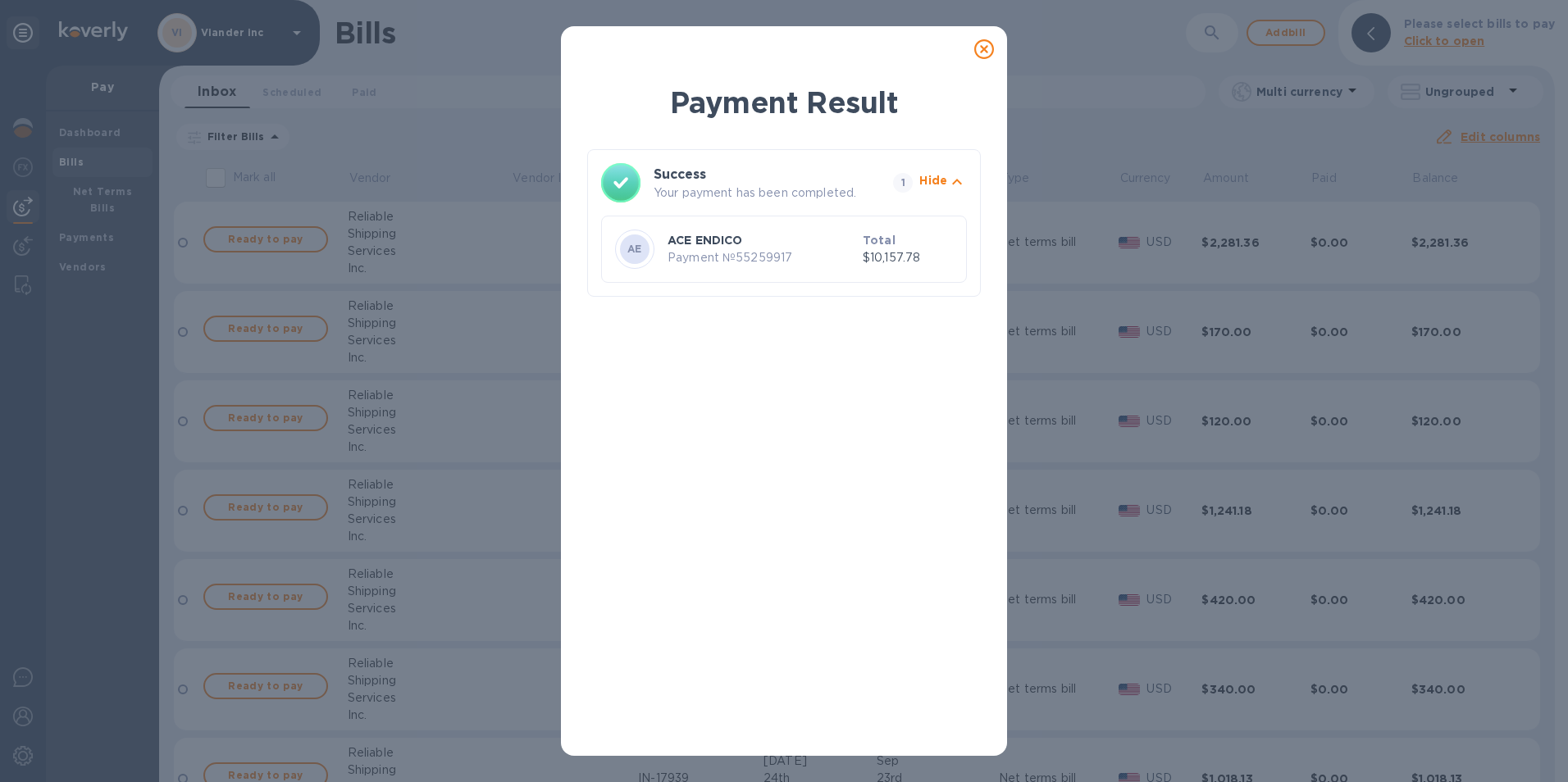
click at [983, 50] on icon at bounding box center [984, 48] width 20 height 20
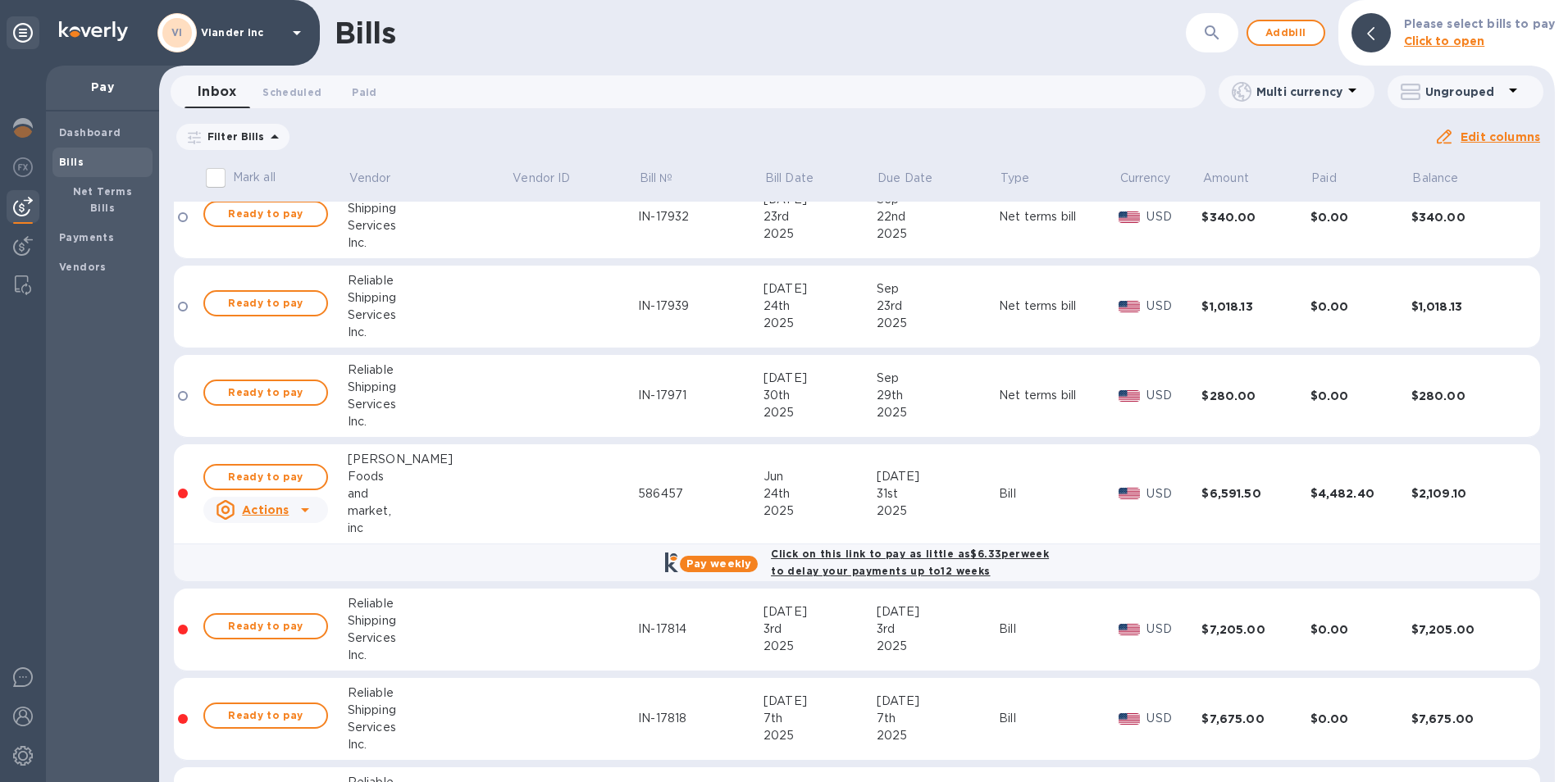
scroll to position [492, 0]
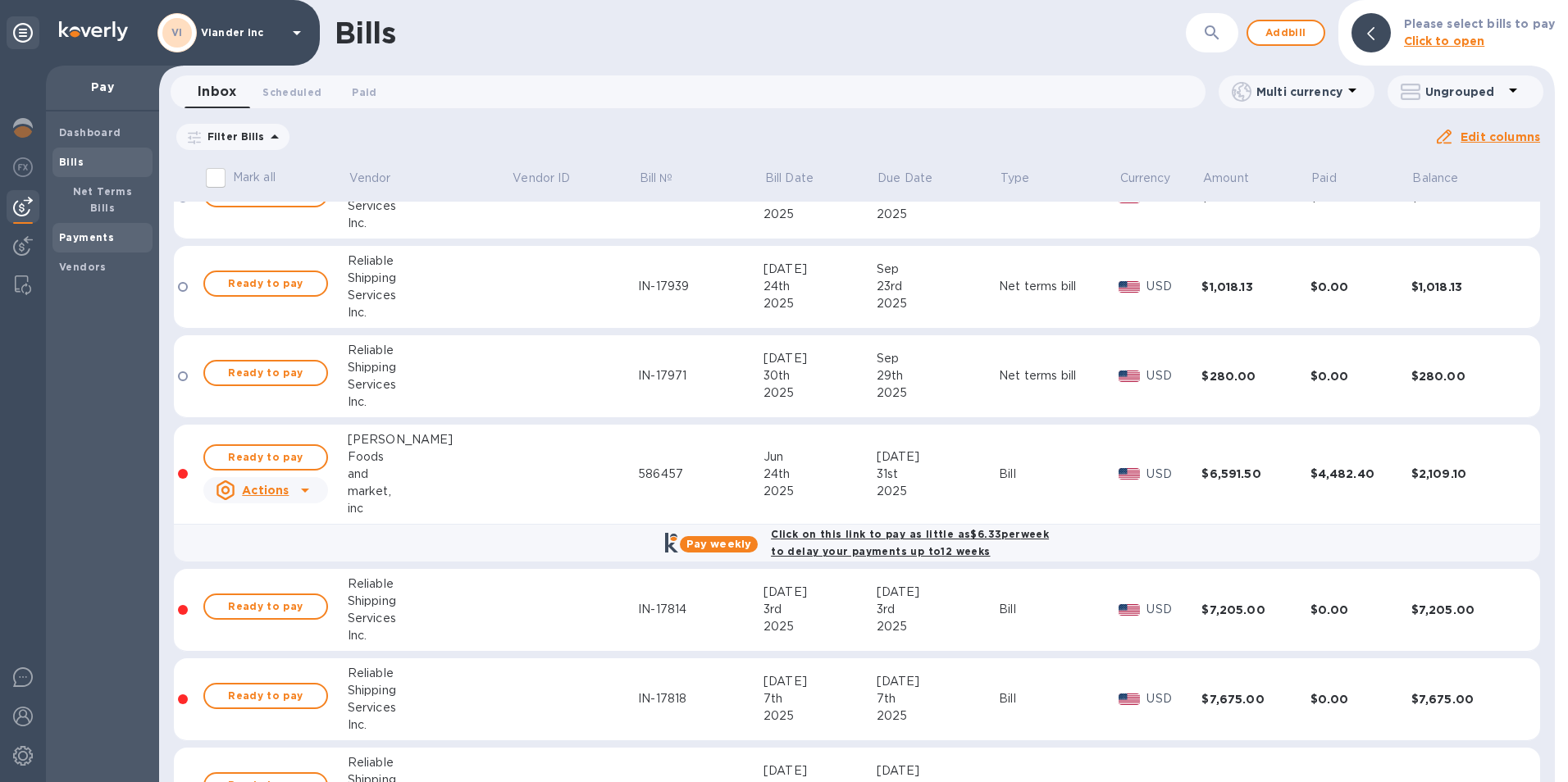
click at [71, 231] on b "Payments" at bounding box center [86, 237] width 55 height 12
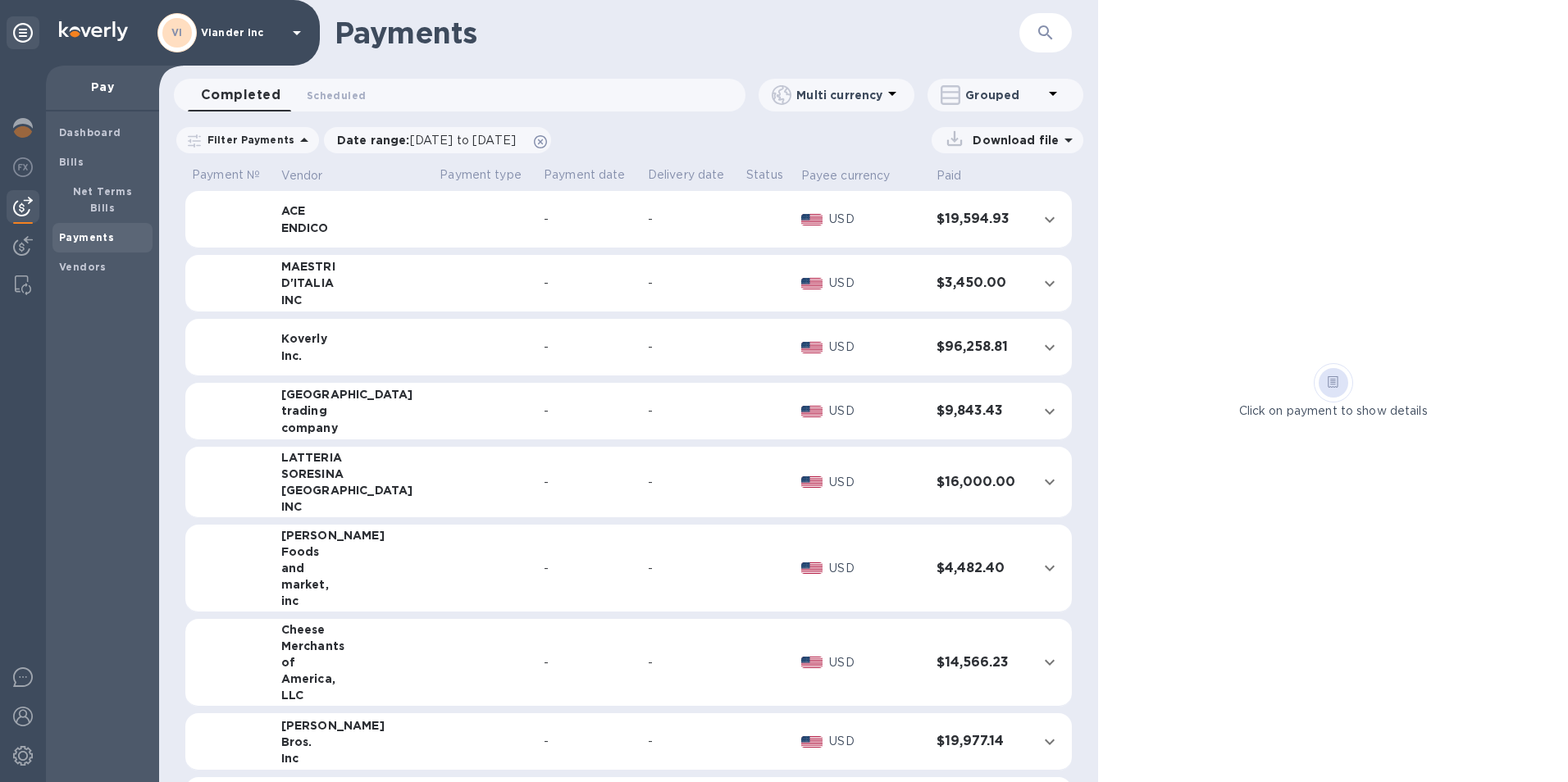
click at [585, 224] on div "-" at bounding box center [589, 219] width 91 height 18
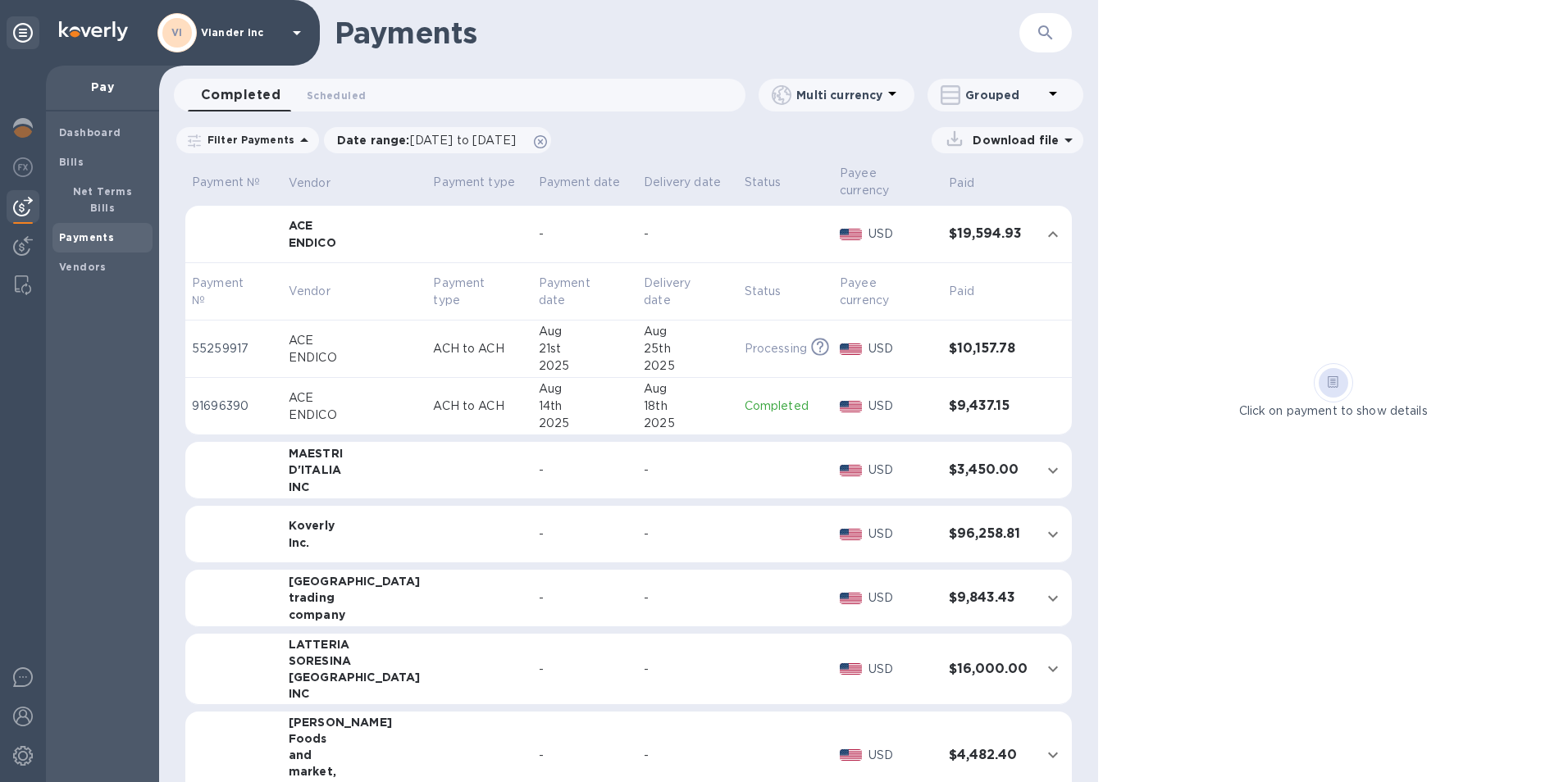
click at [921, 347] on td "USD" at bounding box center [887, 349] width 109 height 58
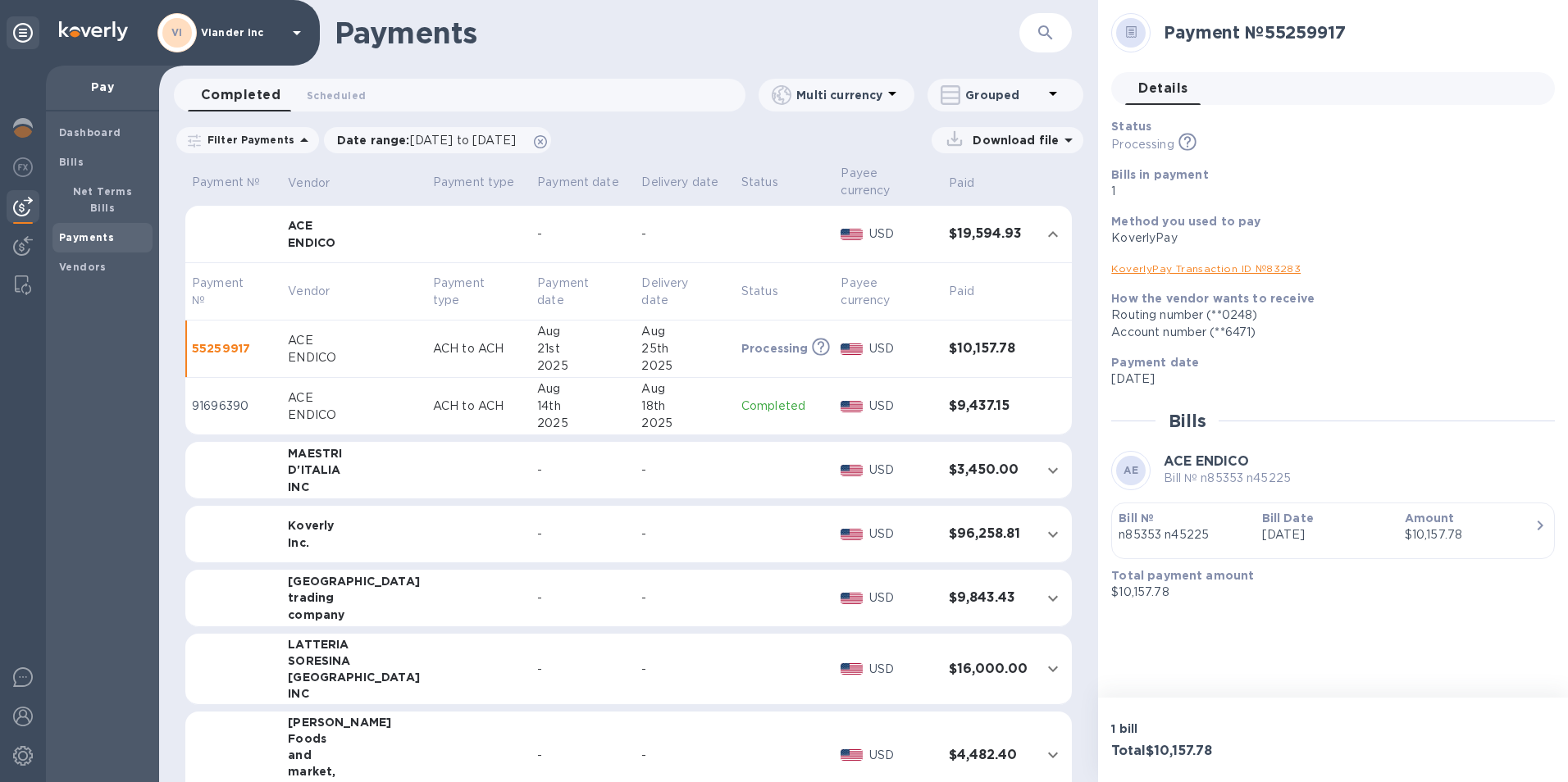
click at [1360, 309] on div "Routing number (**0248)" at bounding box center [1327, 315] width 431 height 18
